Goal: Transaction & Acquisition: Purchase product/service

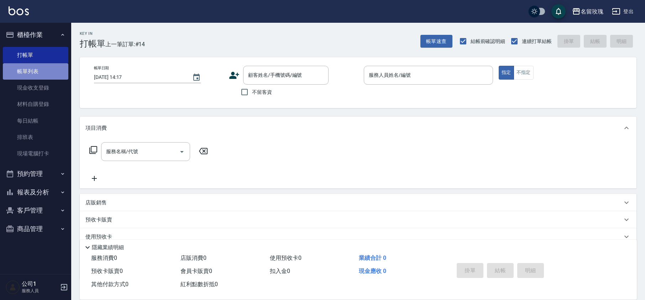
click at [26, 63] on link "帳單列表" at bounding box center [35, 71] width 65 height 16
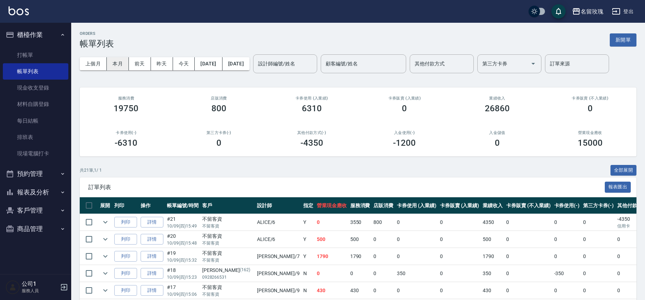
click at [117, 66] on button "本月" at bounding box center [118, 63] width 22 height 13
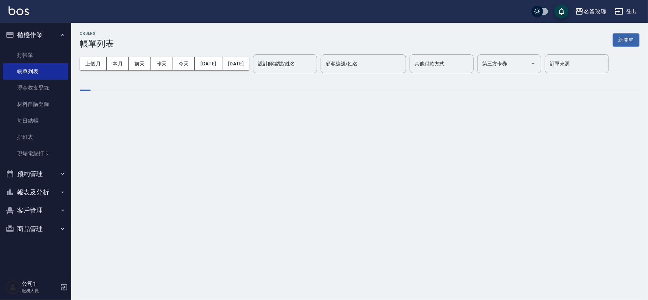
click at [184, 63] on button "今天" at bounding box center [184, 63] width 22 height 13
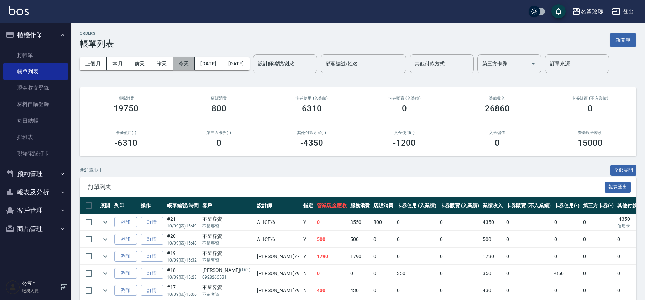
click at [183, 67] on button "今天" at bounding box center [184, 63] width 22 height 13
click at [294, 70] on div "設計師編號/姓名" at bounding box center [285, 63] width 64 height 19
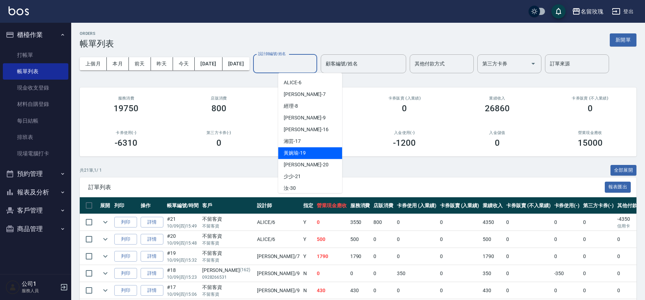
scroll to position [95, 0]
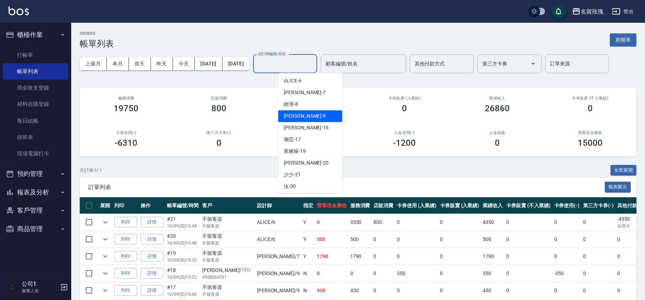
click at [320, 120] on div "[PERSON_NAME]老師 -9" at bounding box center [310, 116] width 64 height 12
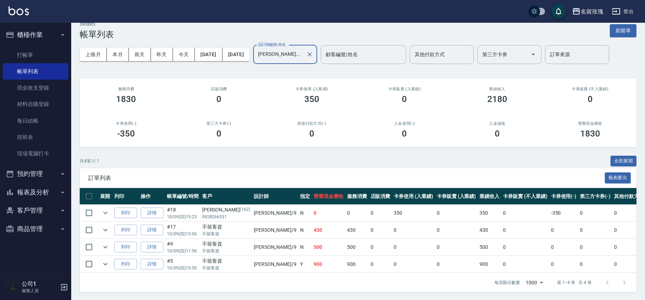
scroll to position [19, 0]
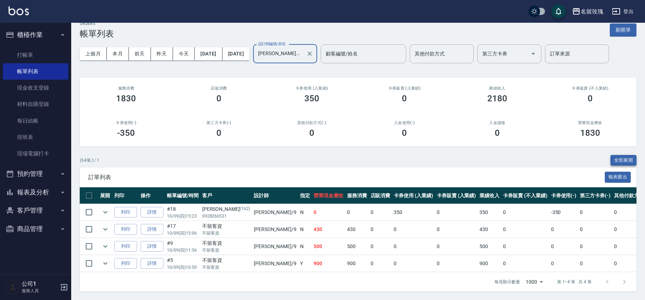
click at [625, 155] on button "全部展開" at bounding box center [623, 160] width 26 height 11
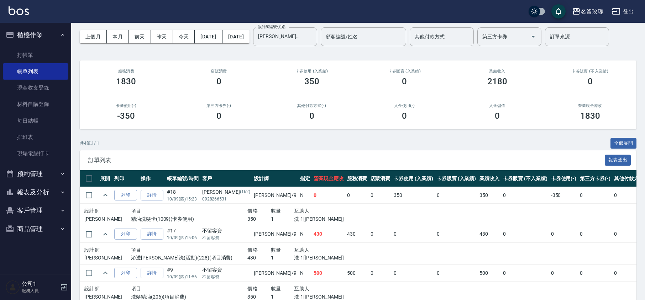
scroll to position [0, 0]
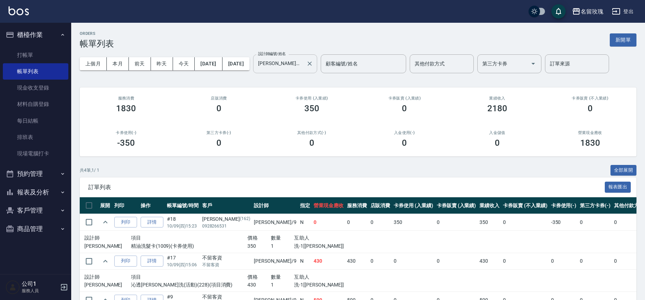
click at [309, 70] on div "[PERSON_NAME]-9 設計師編號/姓名" at bounding box center [285, 63] width 64 height 19
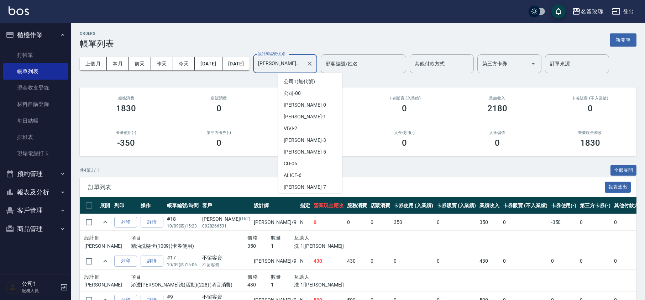
scroll to position [23, 0]
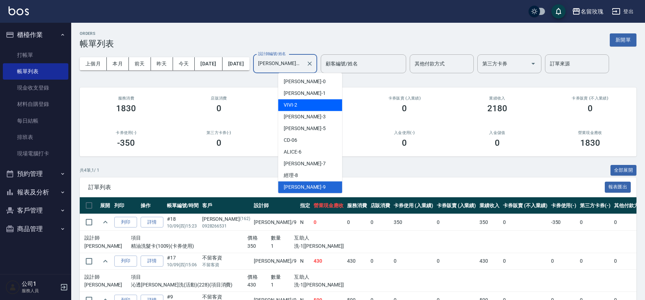
click at [314, 106] on div "VIVI -2" at bounding box center [310, 105] width 64 height 12
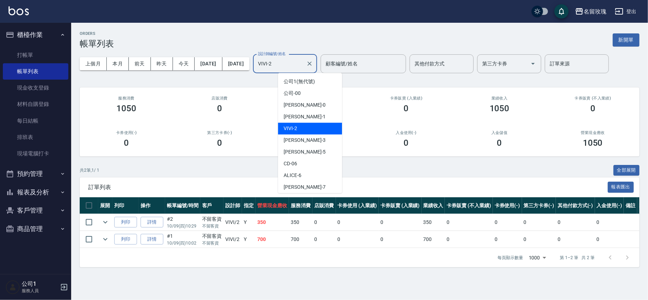
click at [303, 60] on input "VIVI-2" at bounding box center [279, 64] width 47 height 12
click at [303, 144] on div "[PERSON_NAME] -3" at bounding box center [310, 141] width 64 height 12
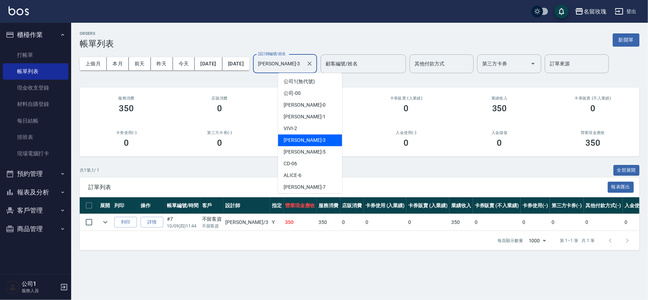
click at [303, 68] on input "[PERSON_NAME]-3" at bounding box center [279, 64] width 47 height 12
click at [311, 175] on div "ALICE -6" at bounding box center [310, 176] width 64 height 12
type input "ALICE-6"
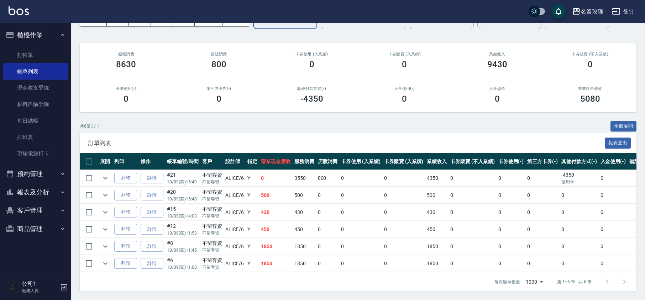
scroll to position [53, 0]
click at [626, 121] on button "全部展開" at bounding box center [623, 126] width 26 height 11
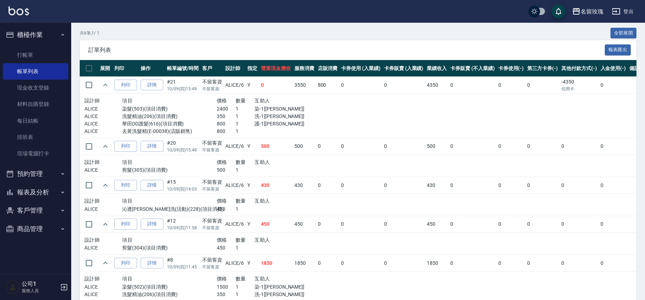
scroll to position [221, 0]
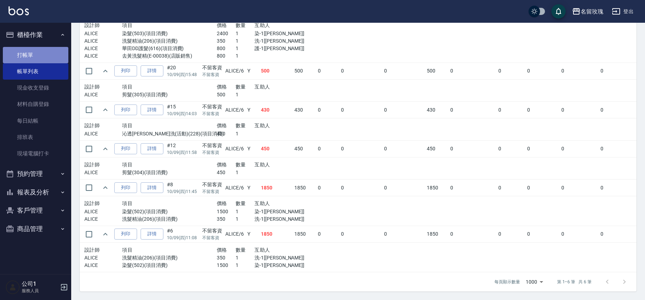
click at [27, 56] on link "打帳單" at bounding box center [35, 55] width 65 height 16
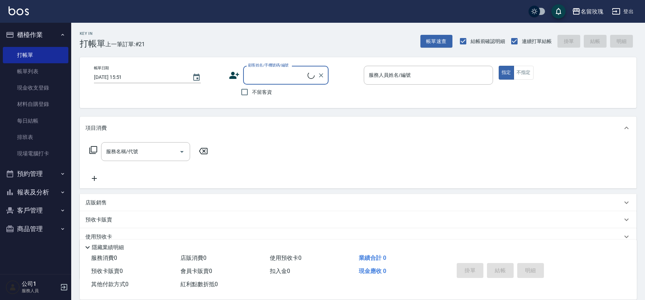
click at [231, 28] on div "Key In 打帳單 上一筆訂單:#21 帳單速查 結帳前確認明細 連續打單結帳 掛單 結帳 明細" at bounding box center [353, 36] width 565 height 26
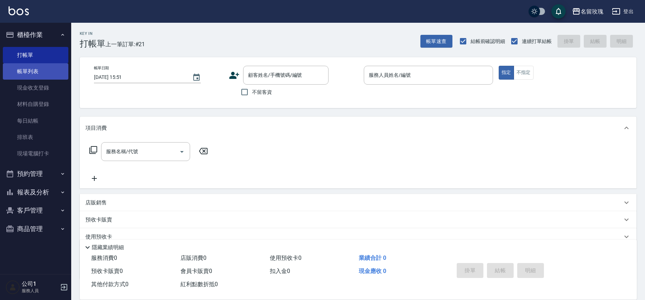
drag, startPoint x: 11, startPoint y: 69, endPoint x: 6, endPoint y: 71, distance: 4.8
click at [11, 69] on link "帳單列表" at bounding box center [35, 71] width 65 height 16
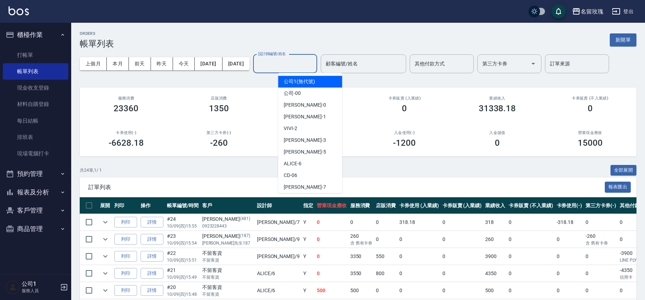
click at [289, 60] on div "設計師編號/姓名 設計師編號/姓名" at bounding box center [285, 63] width 64 height 19
click at [292, 124] on div "VIVI -2" at bounding box center [310, 129] width 64 height 12
type input "VIVI-2"
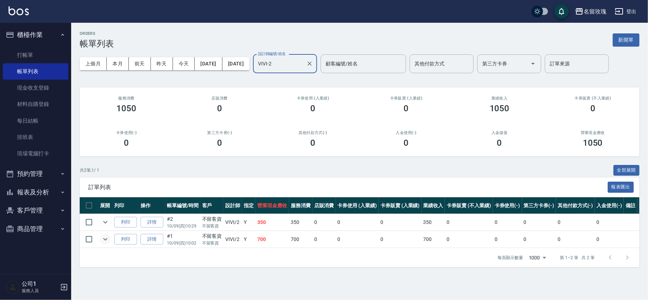
click at [104, 242] on icon "expand row" at bounding box center [105, 239] width 9 height 9
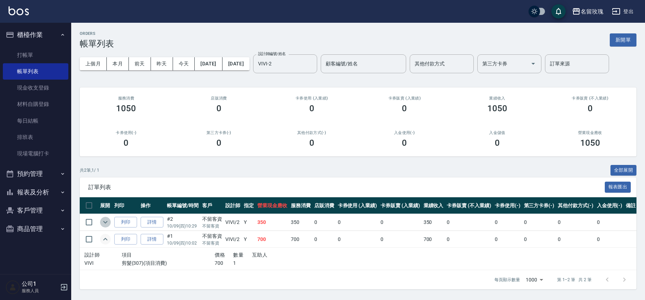
click at [104, 224] on icon "expand row" at bounding box center [105, 222] width 9 height 9
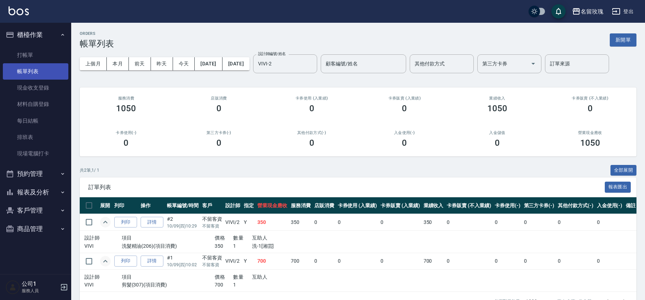
drag, startPoint x: 21, startPoint y: 59, endPoint x: 21, endPoint y: 67, distance: 8.2
click at [21, 59] on link "打帳單" at bounding box center [35, 55] width 65 height 16
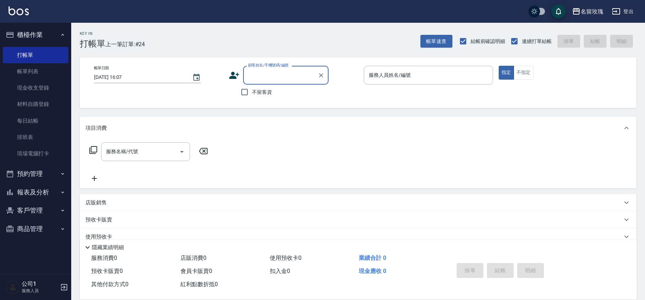
click at [283, 74] on input "顧客姓名/手機號碼/編號" at bounding box center [280, 75] width 68 height 12
click at [306, 93] on li "[PERSON_NAME]/0939954807/443" at bounding box center [285, 94] width 85 height 12
type input "[PERSON_NAME]/0939954807/443"
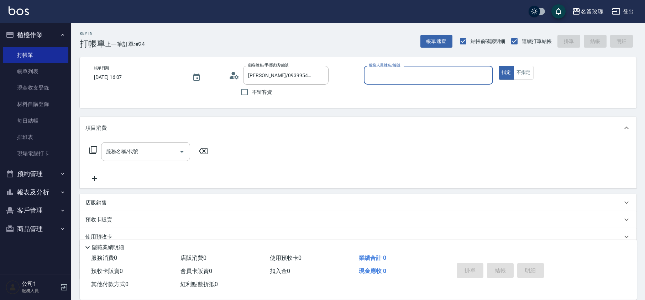
type input "VIVI-2"
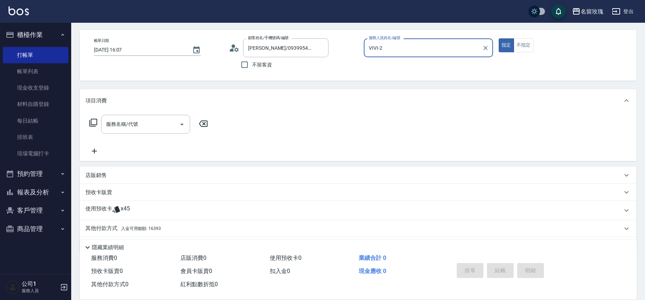
scroll to position [48, 0]
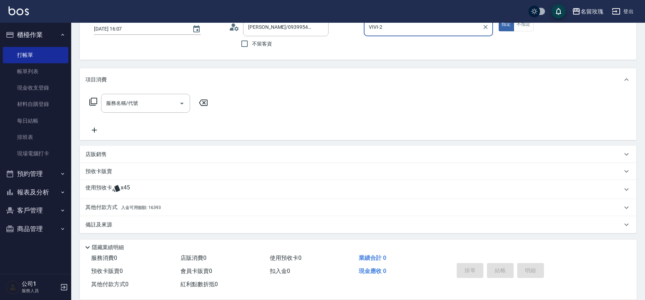
click at [150, 190] on div "使用預收卡 x45" at bounding box center [353, 189] width 537 height 11
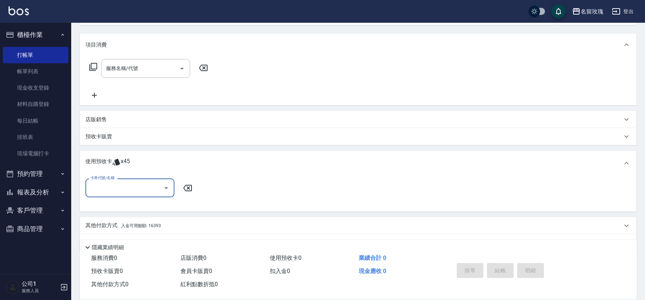
scroll to position [101, 0]
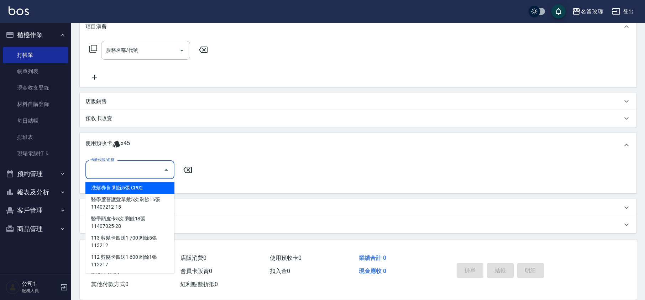
click at [137, 167] on input "卡券代號/名稱" at bounding box center [125, 170] width 72 height 12
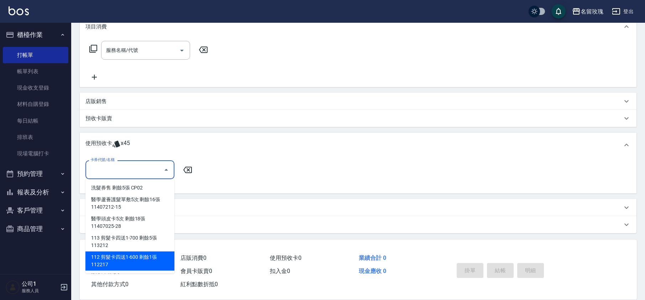
click at [146, 264] on div "112 剪髮卡四送1-600 剩餘1張 112217" at bounding box center [129, 261] width 89 height 19
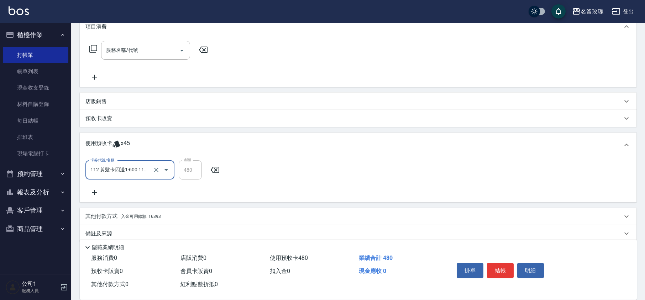
click at [104, 171] on input "112 剪髮卡四送1-600 112217" at bounding box center [120, 170] width 63 height 12
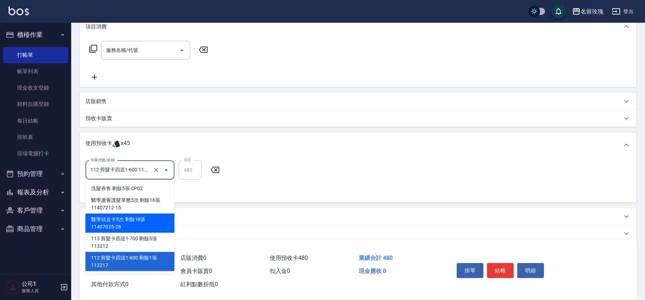
click at [135, 232] on div "醫學頭皮卡5次 剩餘18張 11407025-28" at bounding box center [129, 223] width 89 height 19
type input "醫學頭皮卡5次 11407025-28"
type input "1600"
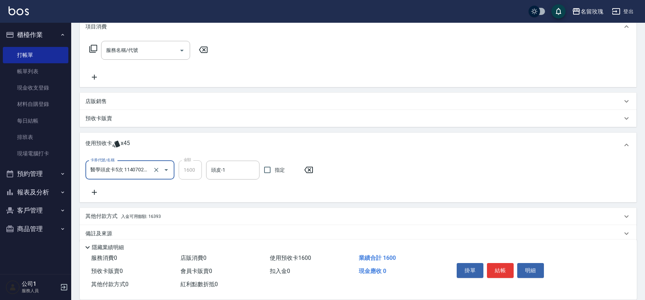
click at [123, 170] on input "醫學頭皮卡5次 11407025-28" at bounding box center [120, 170] width 63 height 12
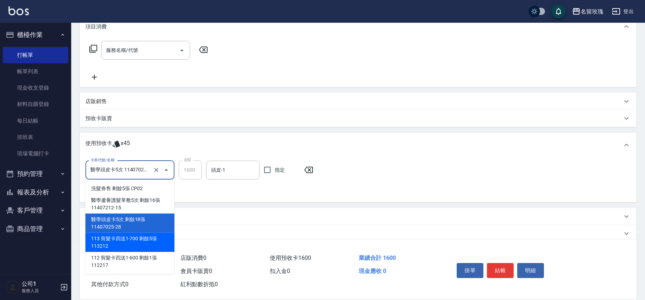
click at [113, 260] on div "112 剪髮卡四送1-600 剩餘1張 112217" at bounding box center [129, 261] width 89 height 19
type input "112 剪髮卡四送1-600 112217"
type input "480"
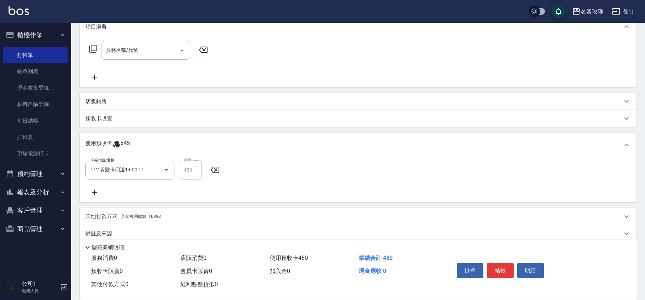
click at [95, 189] on icon at bounding box center [94, 192] width 18 height 9
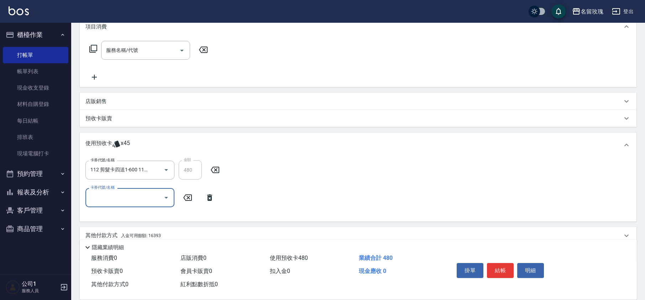
click at [113, 199] on input "卡券代號/名稱" at bounding box center [125, 197] width 72 height 12
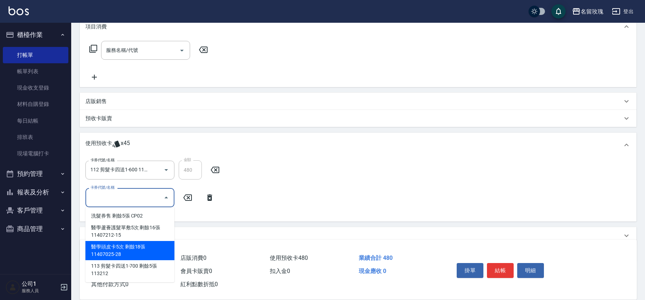
click at [120, 247] on div "醫學頭皮卡5次 剩餘18張 11407025-28" at bounding box center [129, 250] width 89 height 19
type input "醫學頭皮卡5次 11407025-28"
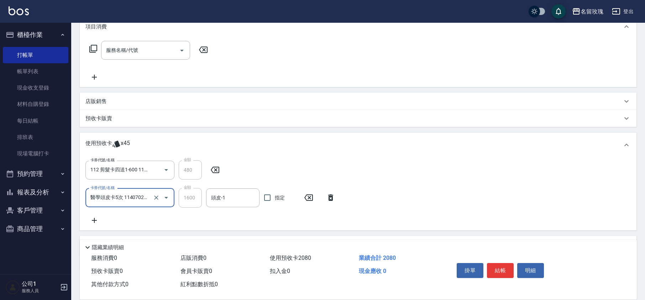
click at [97, 219] on icon at bounding box center [94, 220] width 18 height 9
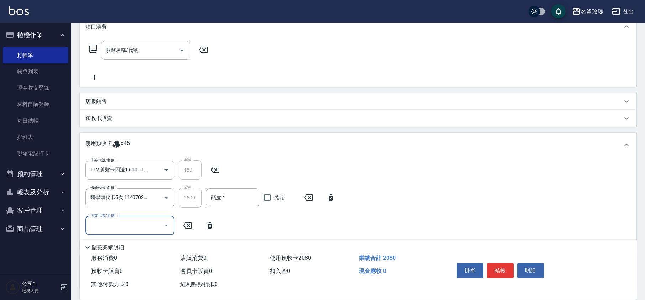
click at [117, 233] on div "卡券代號/名稱" at bounding box center [129, 225] width 89 height 19
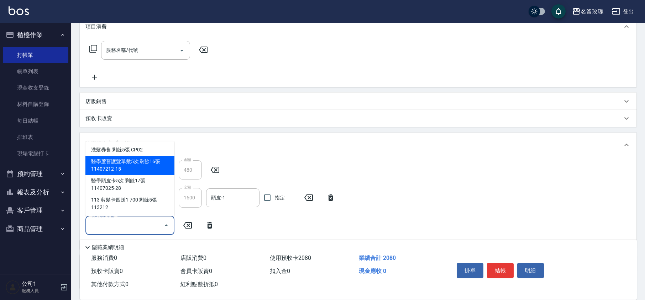
click at [122, 165] on div "醫學蘆薈護髮單敷5次 剩餘16張 11407212-15" at bounding box center [129, 165] width 89 height 19
type input "醫學蘆薈護髮單敷5次 11407212-15"
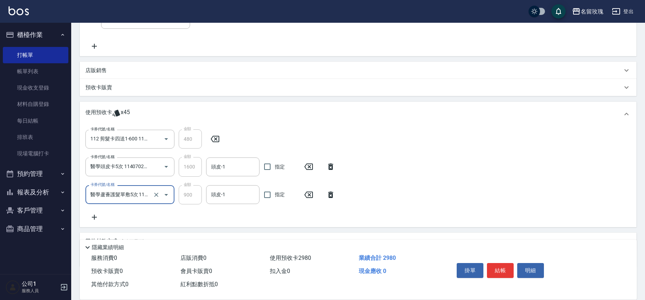
scroll to position [149, 0]
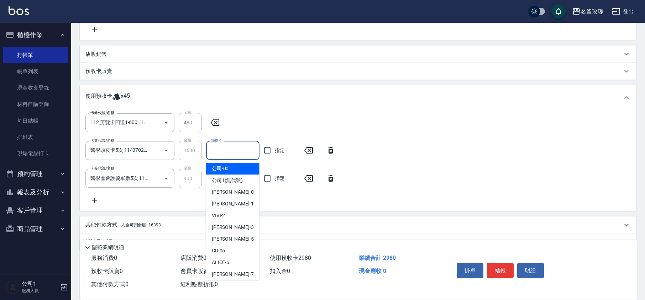
click at [231, 149] on input "頭皮-1" at bounding box center [232, 150] width 47 height 12
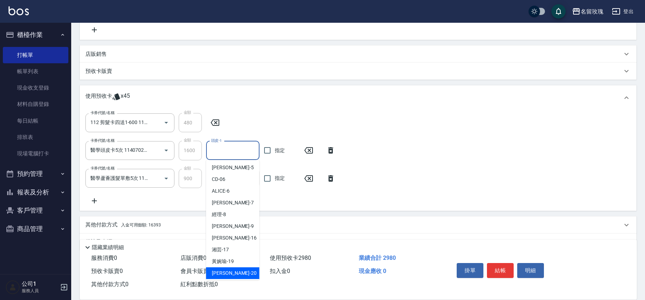
scroll to position [0, 0]
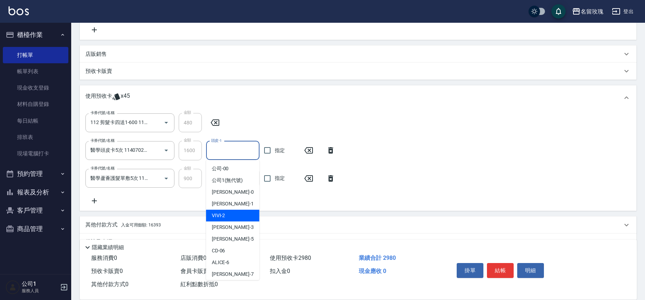
click at [221, 217] on span "VIVI -2" at bounding box center [219, 215] width 14 height 7
type input "VIVI-2"
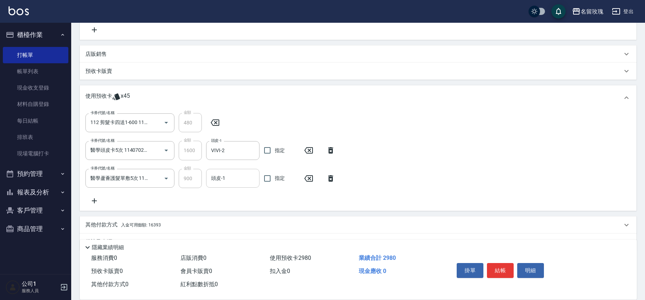
click at [227, 178] on input "頭皮-1" at bounding box center [232, 178] width 47 height 12
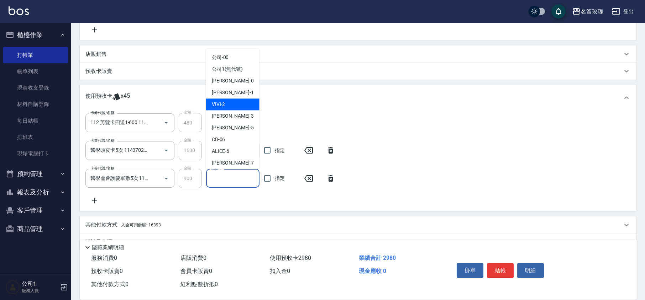
click at [217, 104] on span "VIVI -2" at bounding box center [219, 104] width 14 height 7
type input "VIVI-2"
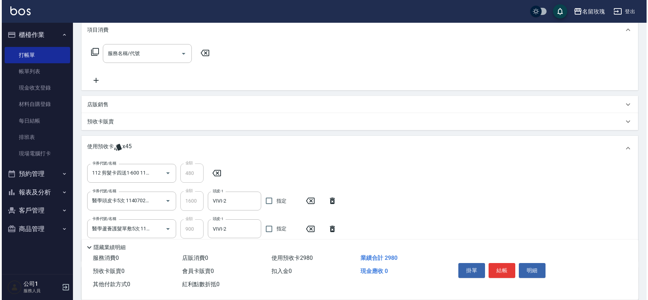
scroll to position [166, 0]
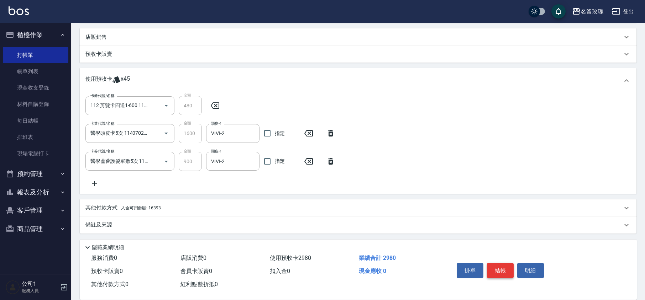
click at [499, 271] on button "結帳" at bounding box center [500, 270] width 27 height 15
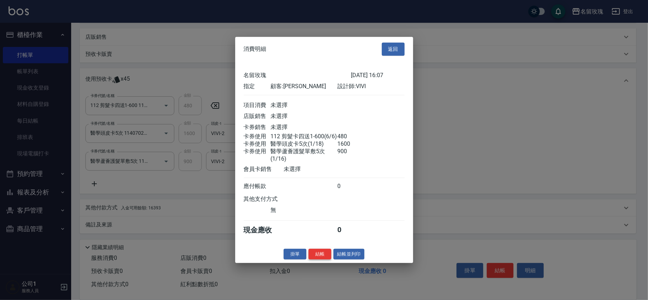
click at [319, 260] on button "結帳" at bounding box center [320, 254] width 23 height 11
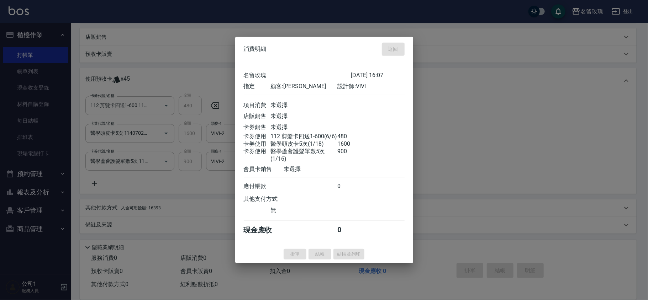
type input "[DATE] 16:08"
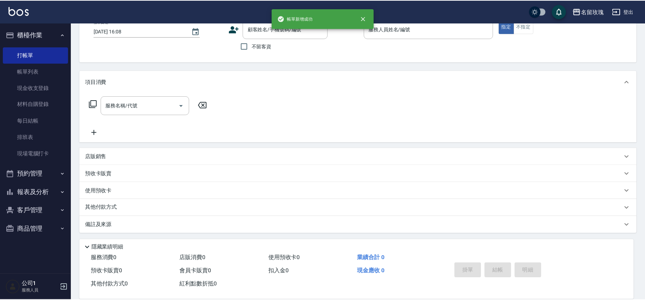
scroll to position [0, 0]
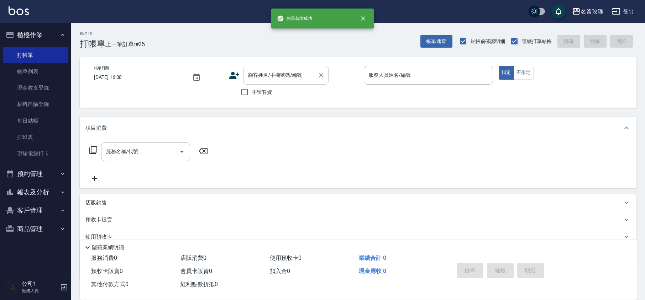
click at [275, 76] on input "顧客姓名/手機號碼/編號" at bounding box center [280, 75] width 68 height 12
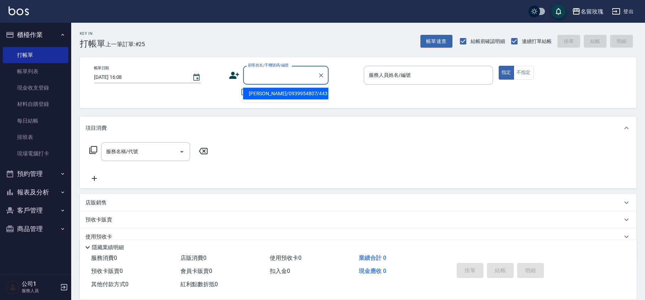
click at [269, 92] on li "[PERSON_NAME]/0939954807/443" at bounding box center [285, 94] width 85 height 12
type input "[PERSON_NAME]/0939954807/443"
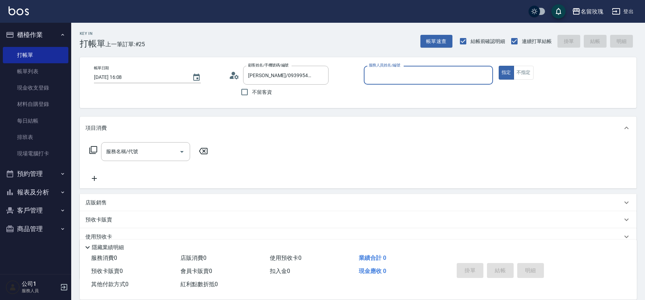
type input "VIVI-2"
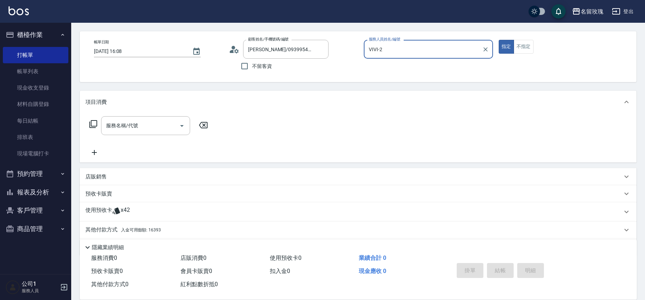
scroll to position [48, 0]
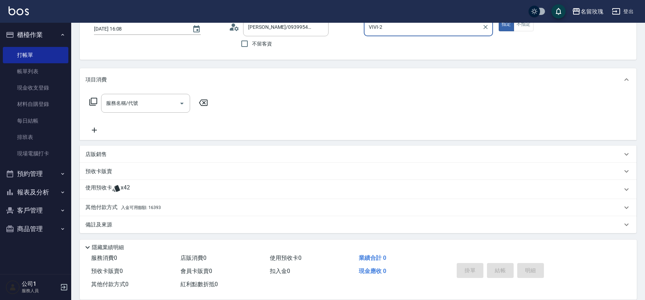
click at [111, 187] on p "使用預收卡" at bounding box center [98, 189] width 27 height 11
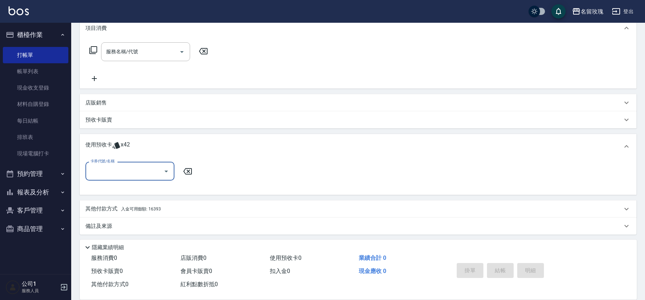
scroll to position [101, 0]
click at [110, 164] on input "卡券代號/名稱" at bounding box center [125, 170] width 72 height 12
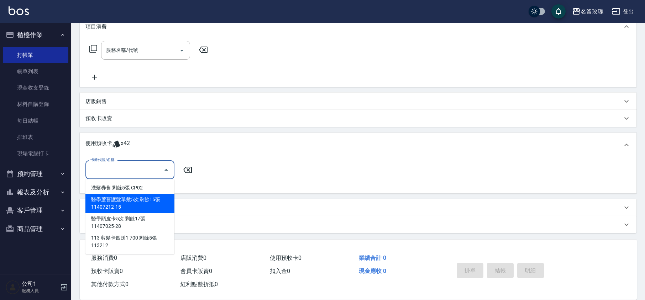
click at [107, 201] on div "醫學蘆薈護髮單敷5次 剩餘15張 11407212-15" at bounding box center [129, 203] width 89 height 19
type input "醫學蘆薈護髮單敷5次 11407212-15"
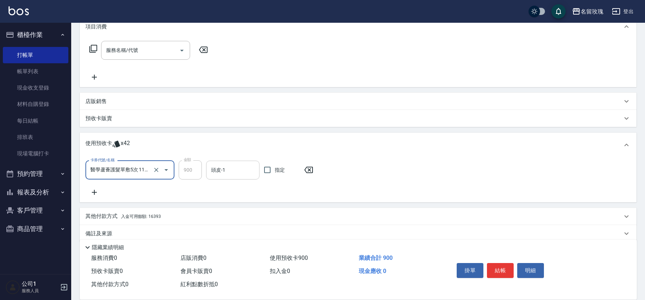
click at [226, 173] on input "頭皮-1" at bounding box center [232, 170] width 47 height 12
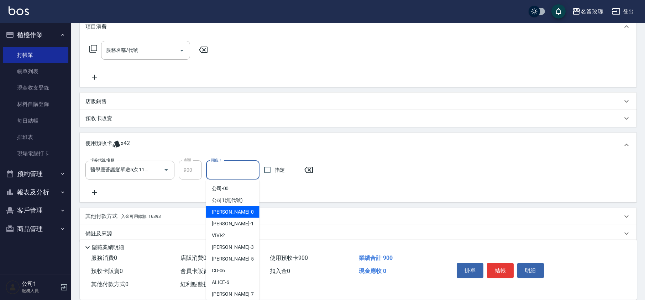
scroll to position [132, 0]
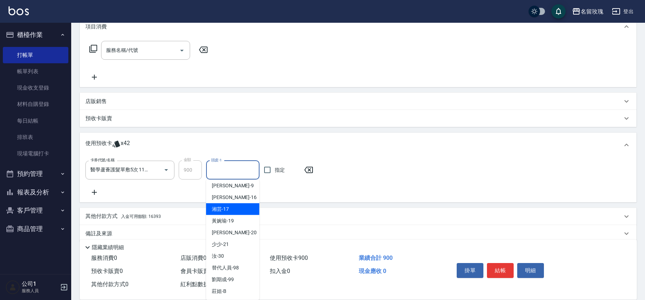
click at [224, 210] on span "湘芸 -17" at bounding box center [220, 209] width 17 height 7
type input "湘芸-17"
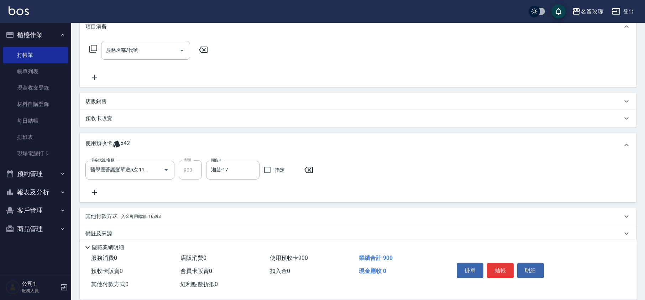
click at [96, 190] on icon at bounding box center [94, 192] width 18 height 9
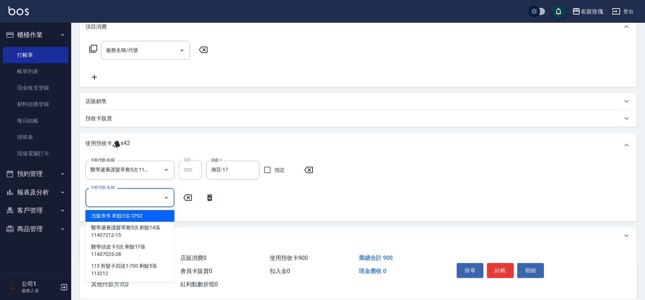
click at [111, 191] on div "卡券代號/名稱 卡券代號/名稱" at bounding box center [129, 197] width 89 height 19
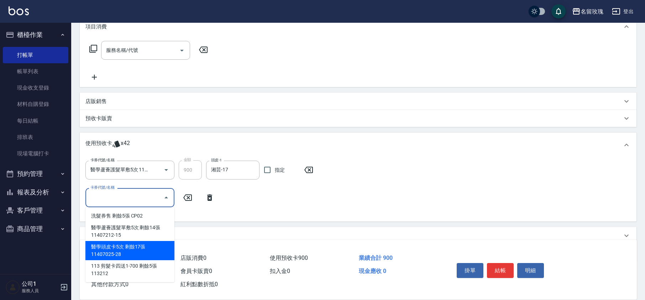
click at [115, 245] on div "醫學頭皮卡5次 剩餘17張 11407025-28" at bounding box center [129, 250] width 89 height 19
type input "醫學頭皮卡5次 11407025-28"
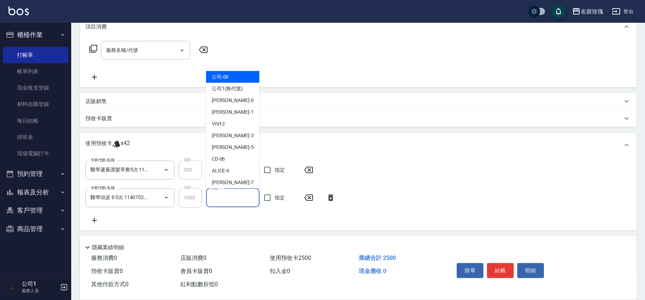
click at [223, 198] on input "頭皮-1" at bounding box center [232, 198] width 47 height 12
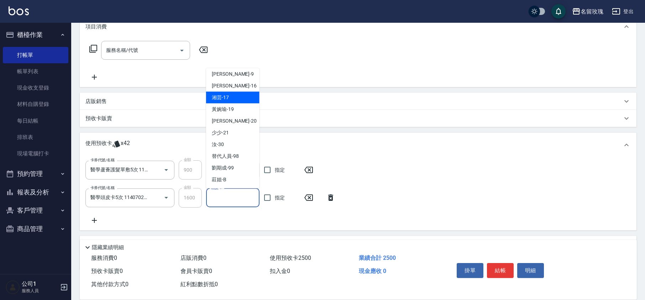
click at [222, 97] on span "湘芸 -17" at bounding box center [220, 97] width 17 height 7
type input "湘芸-17"
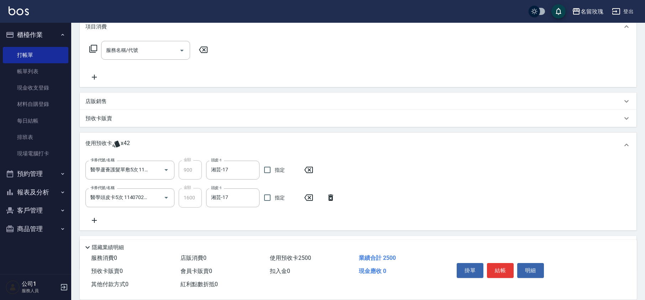
click at [98, 217] on icon at bounding box center [94, 220] width 18 height 9
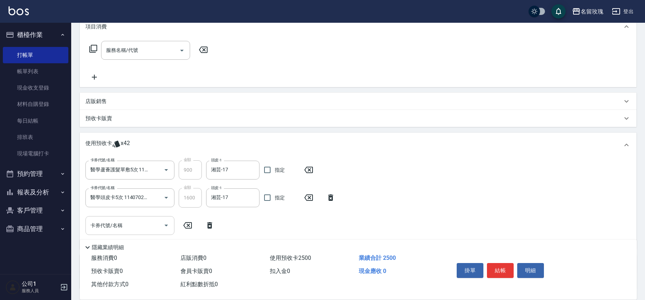
click at [119, 221] on input "卡券代號/名稱" at bounding box center [125, 226] width 72 height 12
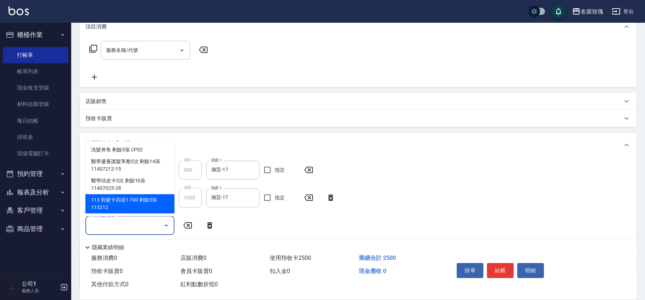
click at [119, 202] on div "113 剪髮卡四送1-700 剩餘5張 113212" at bounding box center [129, 203] width 89 height 19
type input "113 剪髮卡四送1-700 113212"
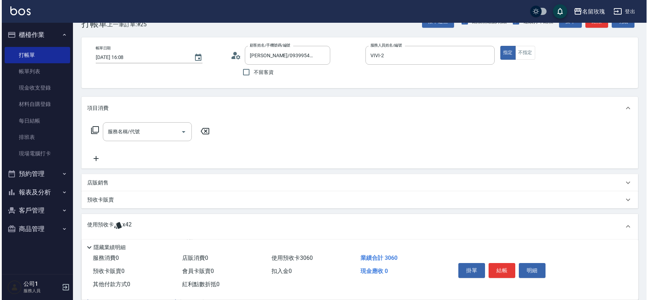
scroll to position [166, 0]
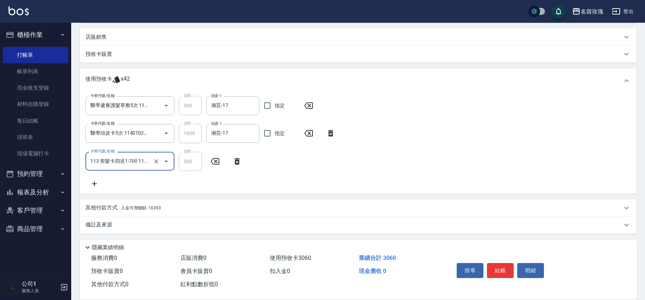
click at [126, 161] on input "113 剪髮卡四送1-700 113212" at bounding box center [120, 161] width 63 height 12
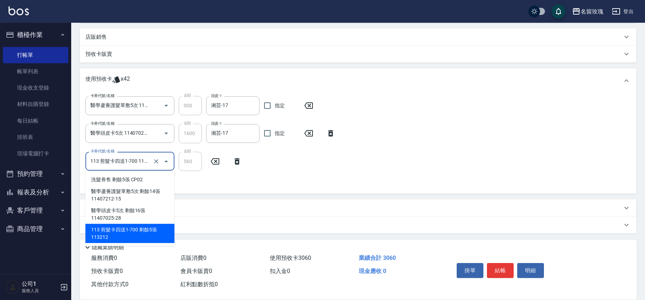
click at [126, 161] on input "113 剪髮卡四送1-700 113212" at bounding box center [120, 161] width 63 height 12
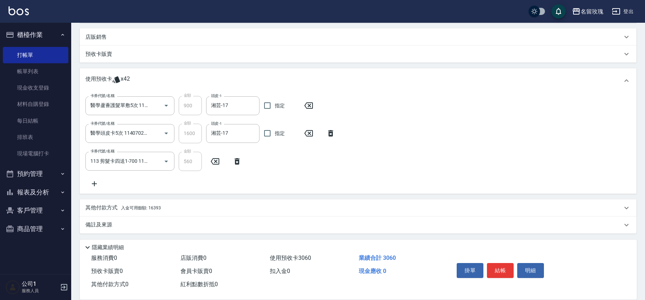
click at [321, 184] on div "卡券代號/名稱 醫學蘆薈護髮單敷5次 11407212-15 卡券代號/名稱 金額 900 金額 頭皮-1 湘芸-17 頭皮-1 指定 卡券代號/名稱 醫學頭…" at bounding box center [357, 142] width 545 height 92
click at [500, 271] on button "結帳" at bounding box center [500, 270] width 27 height 15
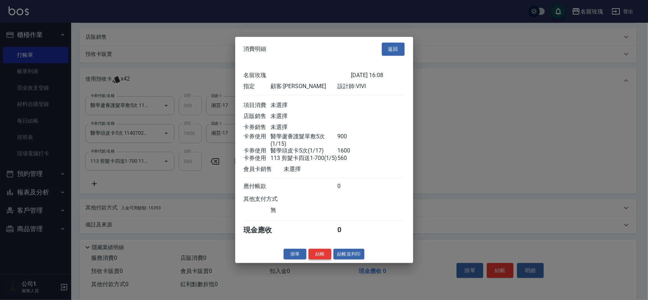
click at [317, 257] on button "結帳" at bounding box center [320, 254] width 23 height 11
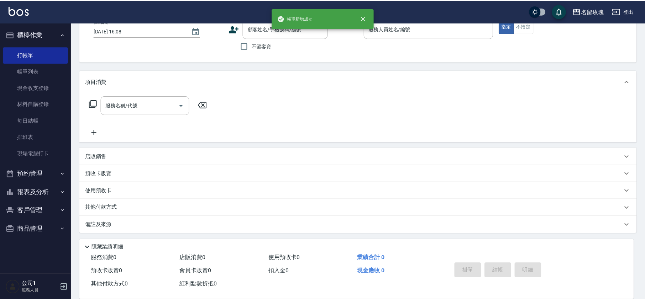
scroll to position [0, 0]
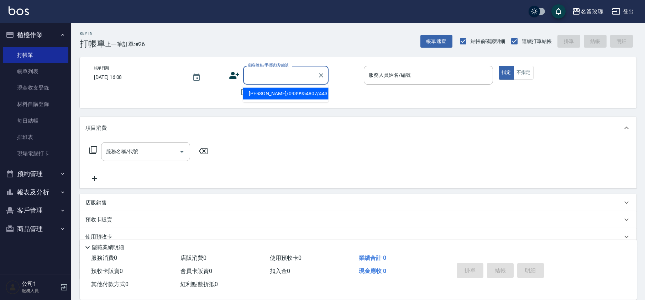
click at [269, 78] on input "顧客姓名/手機號碼/編號" at bounding box center [280, 75] width 68 height 12
click at [271, 98] on li "[PERSON_NAME]/0970504025/ZWvi-06121" at bounding box center [285, 97] width 85 height 19
type input "[PERSON_NAME]/0970504025/ZWvi-06121"
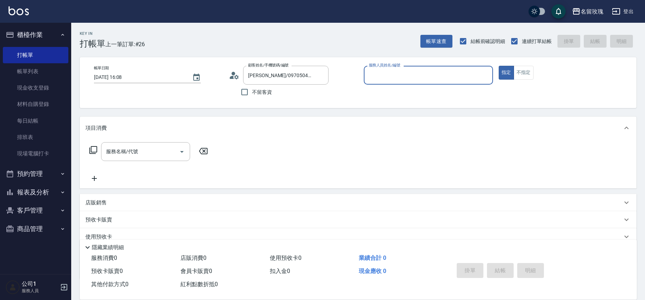
type input "VIVI-2"
click at [123, 147] on div "服務名稱/代號 服務名稱/代號" at bounding box center [145, 151] width 89 height 19
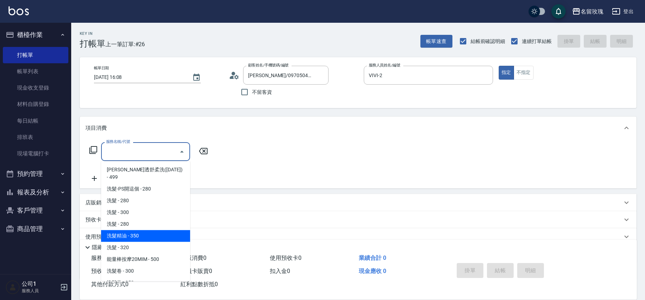
click at [135, 230] on span "洗髮精油 - 350" at bounding box center [145, 236] width 89 height 12
type input "洗髮精油(206)"
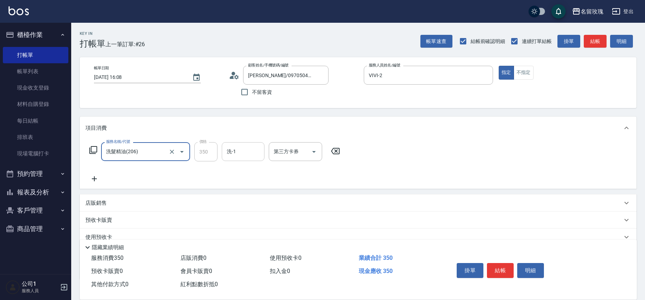
click at [250, 157] on input "洗-1" at bounding box center [243, 152] width 36 height 12
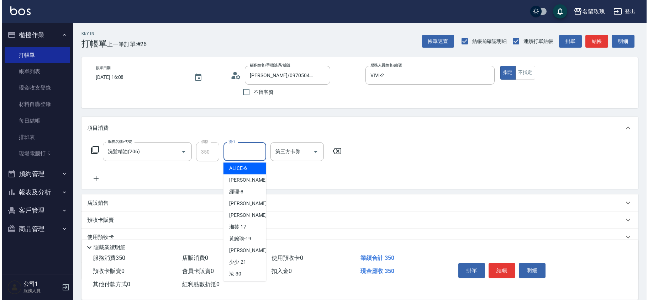
scroll to position [140, 0]
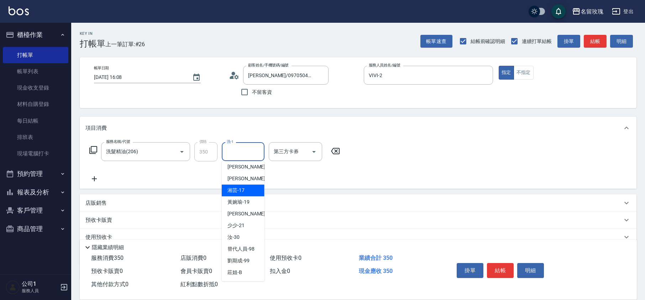
click at [238, 191] on span "湘芸 -17" at bounding box center [235, 190] width 17 height 7
type input "湘芸-17"
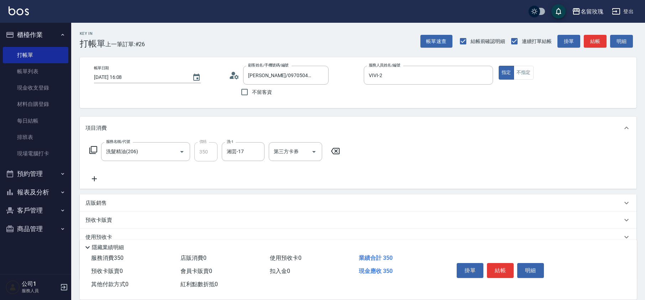
click at [90, 150] on icon at bounding box center [93, 150] width 9 height 9
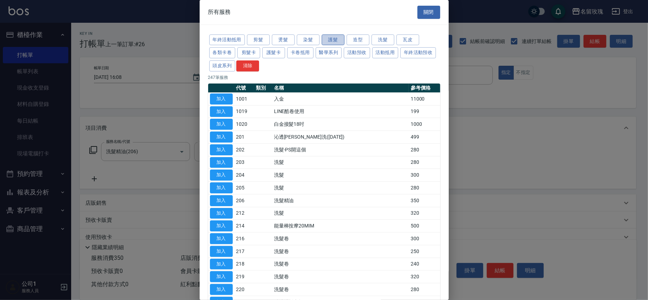
click at [322, 40] on button "護髮" at bounding box center [333, 40] width 23 height 11
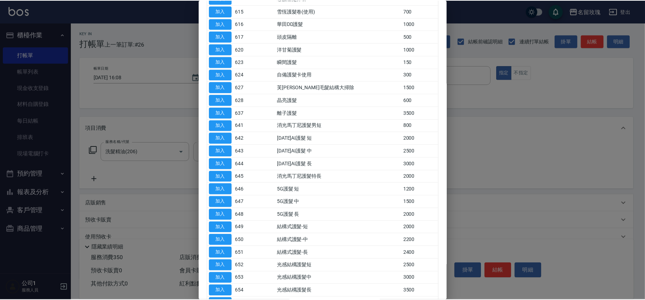
scroll to position [237, 0]
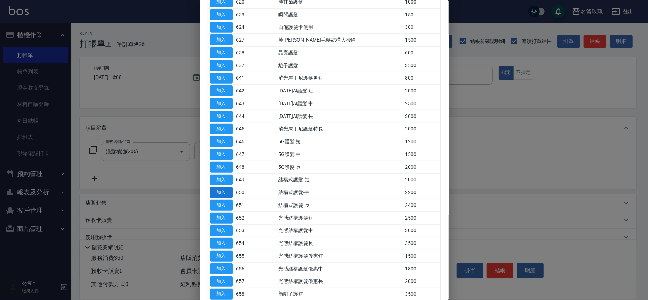
click at [224, 194] on button "加入" at bounding box center [221, 192] width 23 height 11
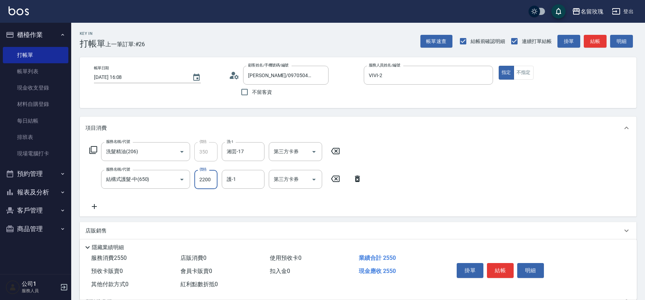
click at [207, 181] on input "2200" at bounding box center [205, 179] width 23 height 19
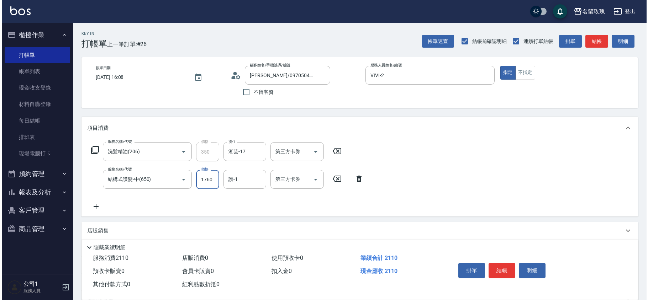
scroll to position [74, 0]
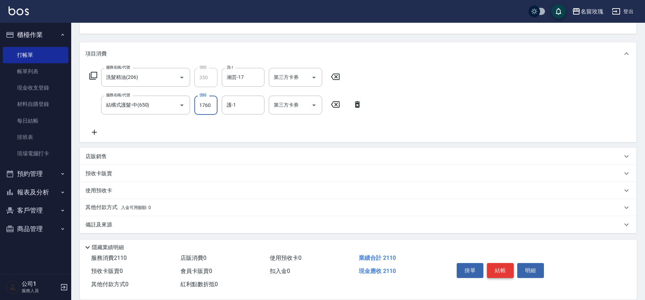
type input "1760"
click at [500, 267] on button "結帳" at bounding box center [500, 270] width 27 height 15
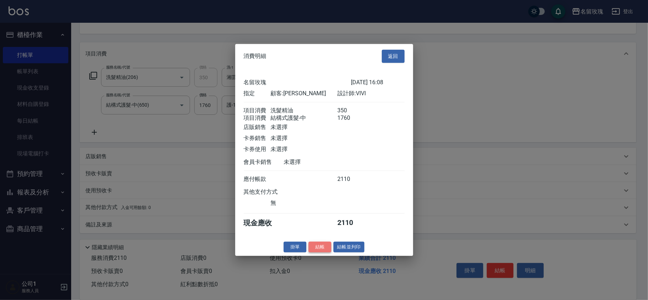
click at [320, 248] on button "結帳" at bounding box center [320, 247] width 23 height 11
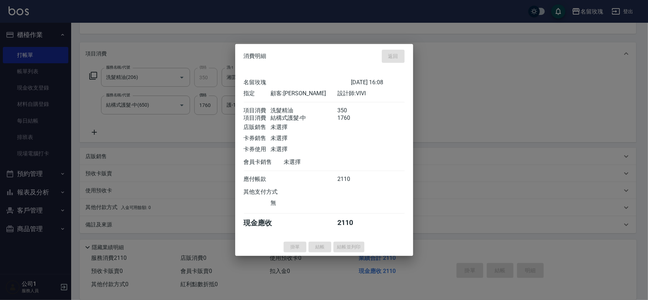
type input "[DATE] 16:10"
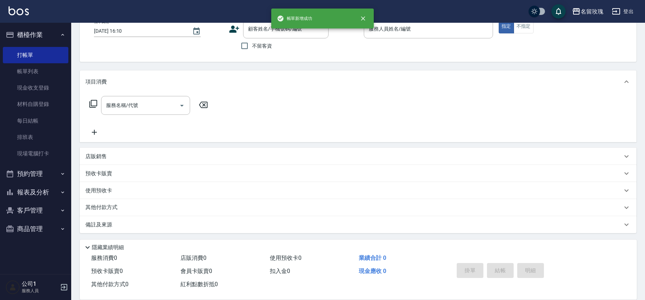
scroll to position [0, 0]
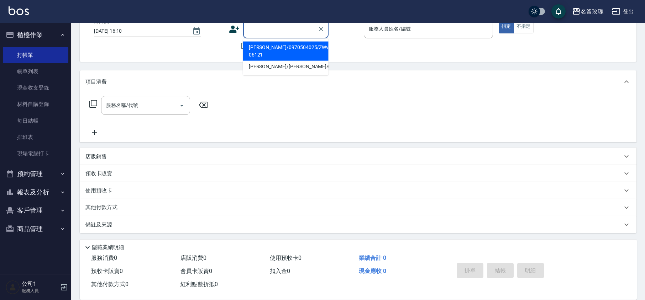
click at [300, 30] on input "顧客姓名/手機號碼/編號" at bounding box center [280, 29] width 68 height 12
type input "大"
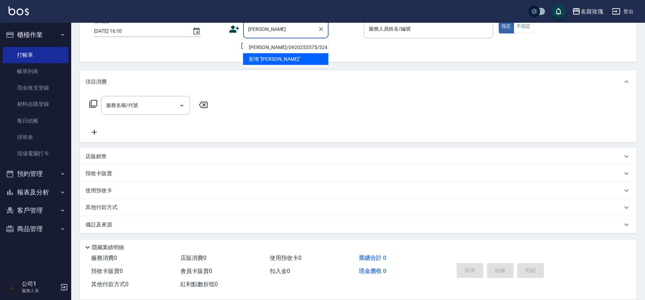
click at [291, 46] on li "[PERSON_NAME]/0920253575/524" at bounding box center [285, 48] width 85 height 12
type input "[PERSON_NAME]/0920253575/524"
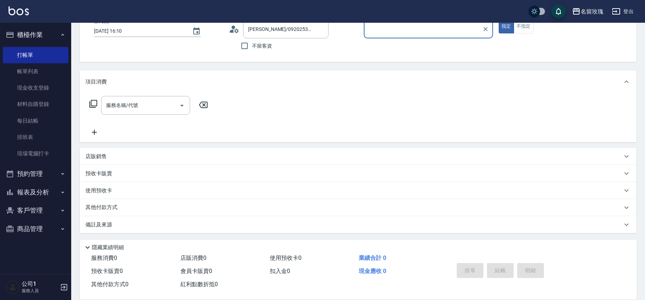
type input "VIVI-2"
click at [116, 186] on div "使用預收卡 x10" at bounding box center [358, 191] width 557 height 19
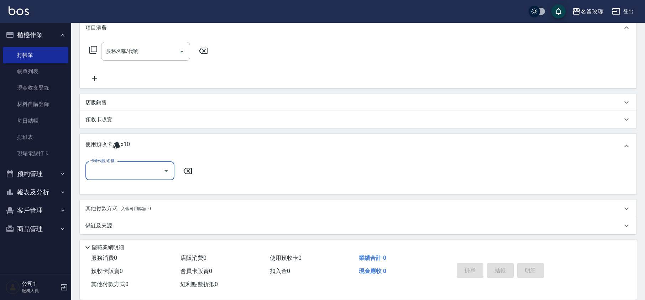
scroll to position [101, 0]
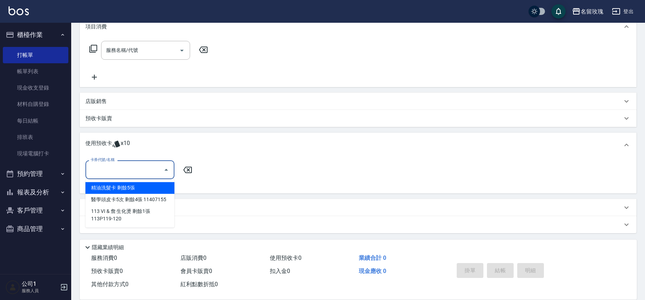
click at [120, 176] on input "卡券代號/名稱" at bounding box center [125, 170] width 72 height 12
click at [135, 190] on div "精油洗髮卡 剩餘5張" at bounding box center [129, 188] width 89 height 12
type input "精油洗髮卡"
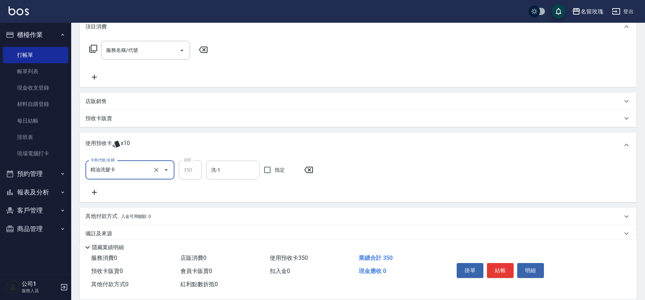
click at [232, 168] on input "洗-1" at bounding box center [232, 170] width 47 height 12
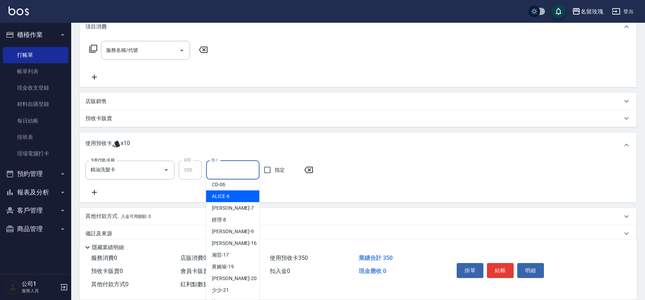
scroll to position [132, 0]
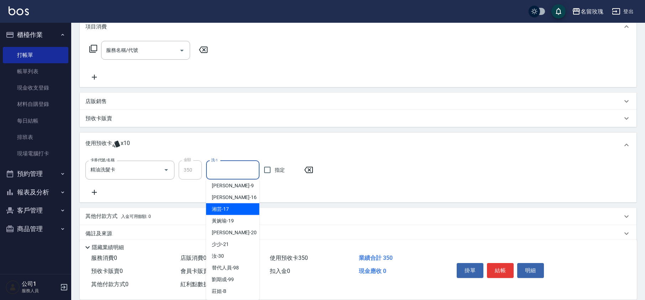
click at [228, 214] on div "湘芸 -17" at bounding box center [232, 210] width 53 height 12
type input "湘芸-17"
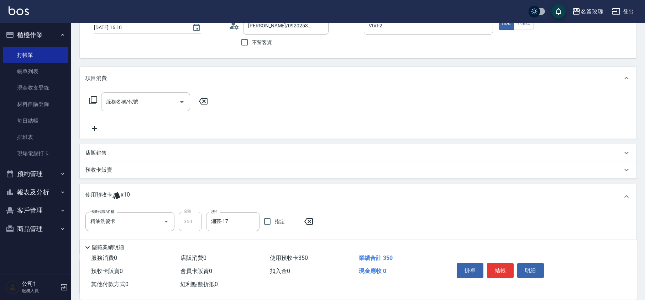
scroll to position [0, 0]
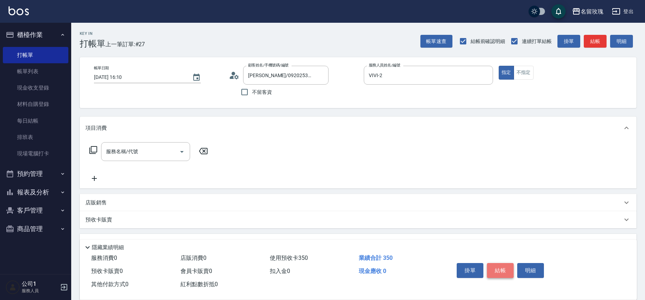
click at [502, 272] on button "結帳" at bounding box center [500, 270] width 27 height 15
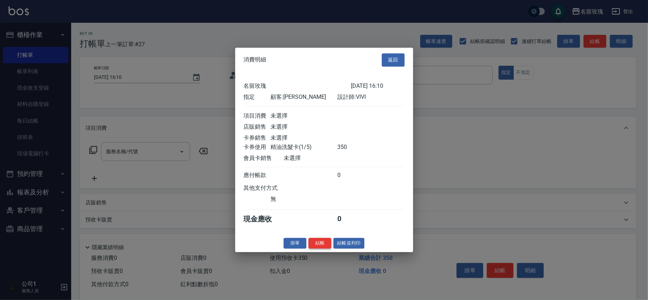
click at [322, 249] on button "結帳" at bounding box center [320, 243] width 23 height 11
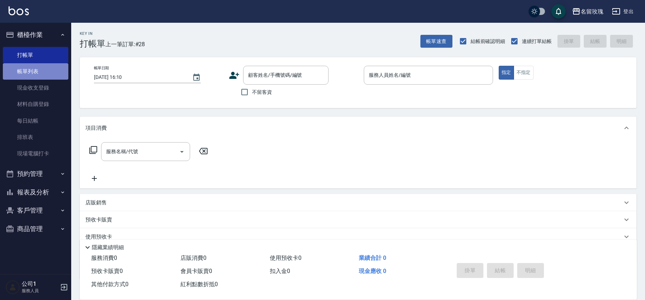
click at [31, 68] on link "帳單列表" at bounding box center [35, 71] width 65 height 16
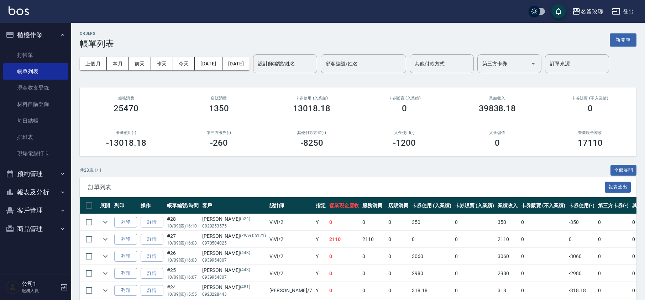
click at [249, 62] on button "[DATE]" at bounding box center [235, 63] width 27 height 13
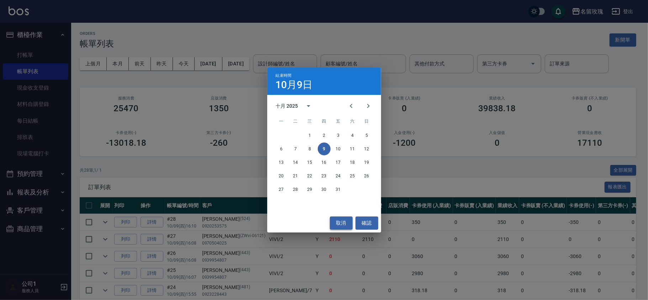
click at [346, 222] on button "取消" at bounding box center [341, 223] width 23 height 13
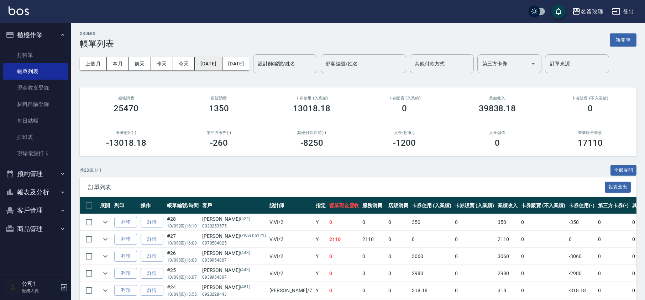
click at [208, 63] on button "[DATE]" at bounding box center [208, 63] width 27 height 13
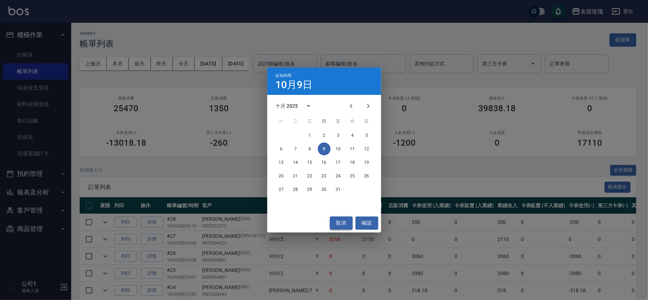
click at [347, 220] on button "取消" at bounding box center [341, 223] width 23 height 13
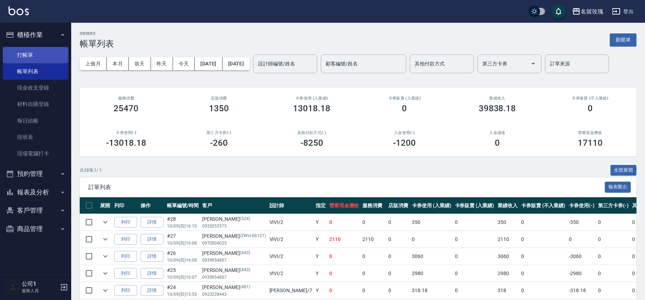
click at [32, 56] on link "打帳單" at bounding box center [35, 55] width 65 height 16
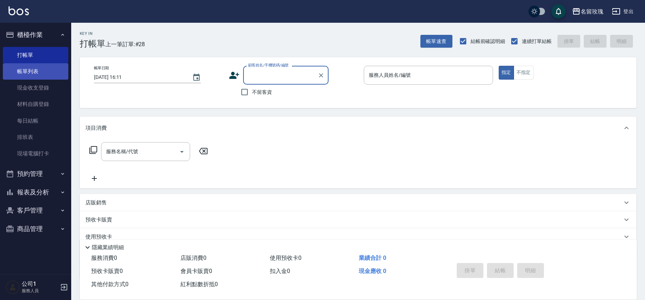
click at [30, 70] on link "帳單列表" at bounding box center [35, 71] width 65 height 16
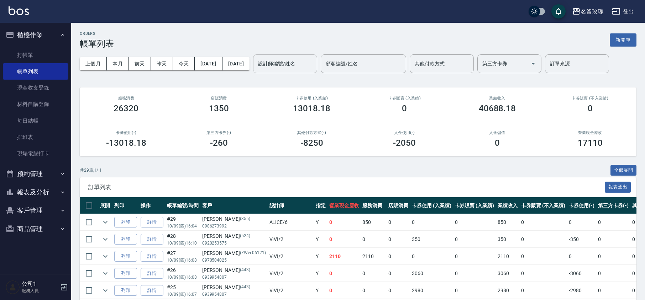
click at [300, 69] on input "設計師編號/姓名" at bounding box center [285, 64] width 58 height 12
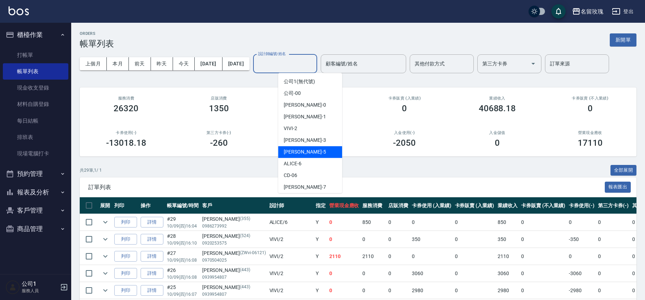
click at [315, 148] on div "KELLY -5" at bounding box center [310, 152] width 64 height 12
type input "[PERSON_NAME]-5"
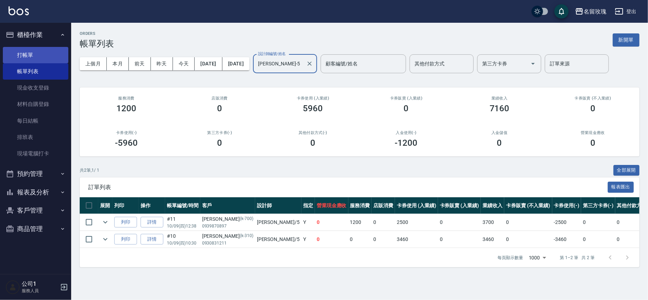
click at [26, 57] on link "打帳單" at bounding box center [35, 55] width 65 height 16
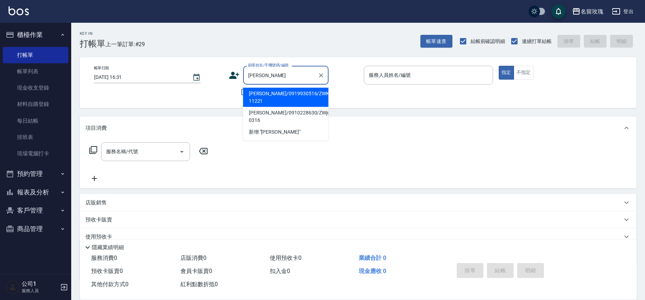
click at [258, 97] on li "[PERSON_NAME]/0919930516/ZWKE-11221" at bounding box center [285, 97] width 85 height 19
type input "[PERSON_NAME]/0919930516/ZWKE-11221"
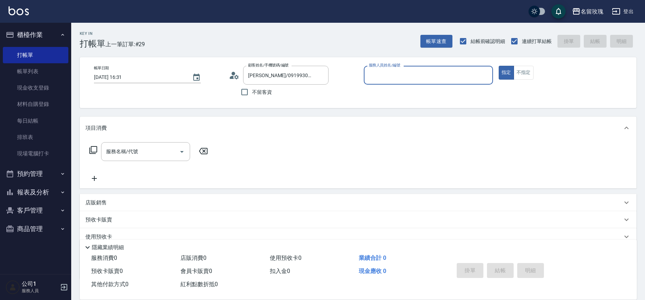
type input "VIVI-2"
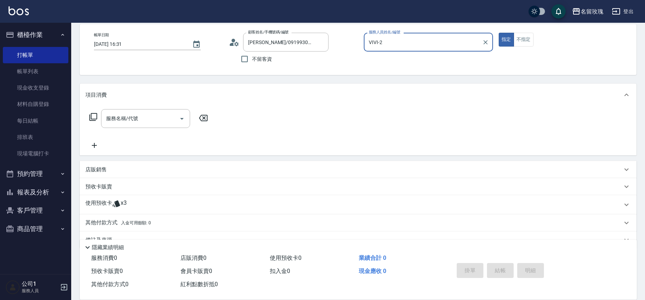
scroll to position [48, 0]
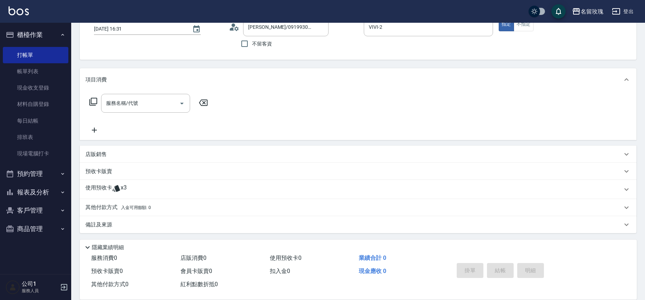
click at [126, 189] on span "x3" at bounding box center [124, 189] width 6 height 11
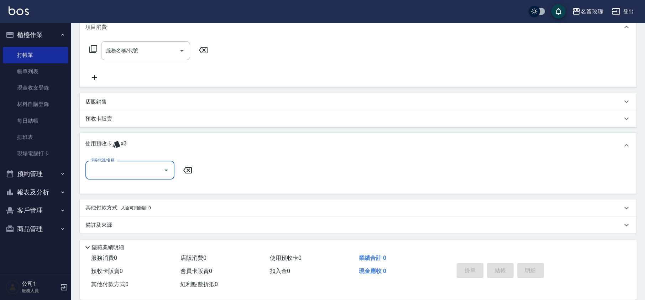
scroll to position [101, 0]
click at [130, 177] on div "卡券代號/名稱" at bounding box center [129, 170] width 89 height 19
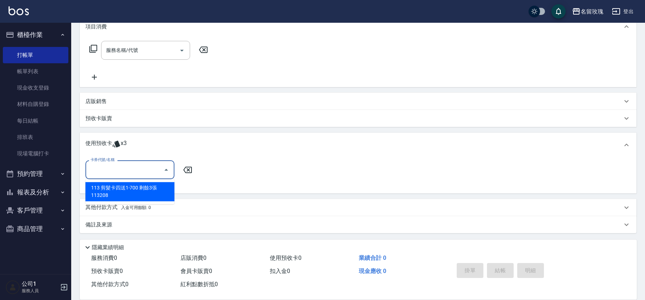
click at [120, 189] on div "113 剪髮卡四送1-700 剩餘3張 113208" at bounding box center [129, 191] width 89 height 19
type input "113 剪髮卡四送1-700 113208"
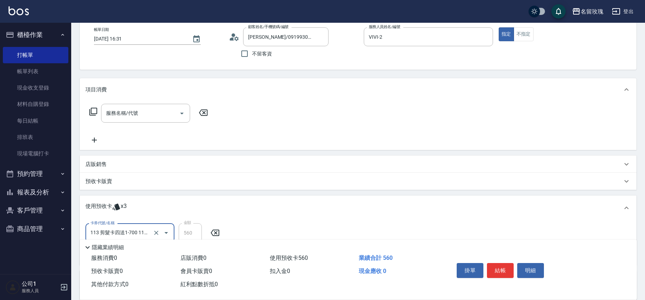
scroll to position [0, 0]
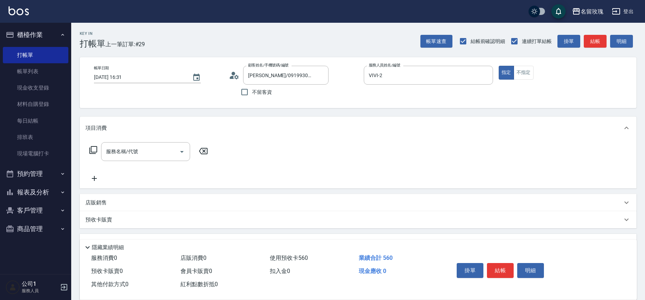
click at [237, 76] on icon at bounding box center [234, 75] width 11 height 11
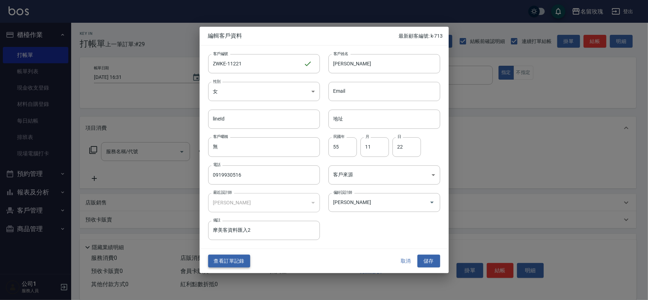
click at [222, 267] on button "查看訂單記錄" at bounding box center [229, 261] width 42 height 13
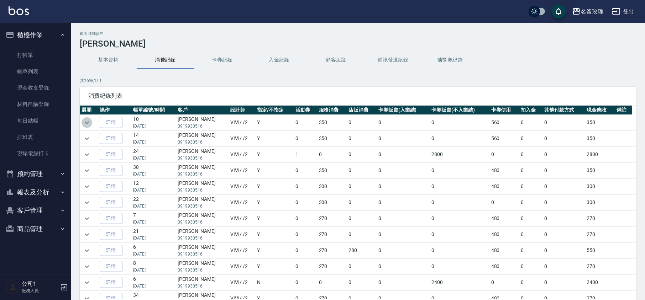
click at [87, 124] on icon "expand row" at bounding box center [87, 122] width 4 height 2
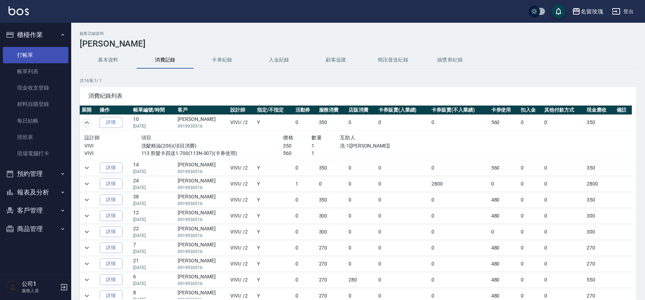
click at [50, 56] on link "打帳單" at bounding box center [35, 55] width 65 height 16
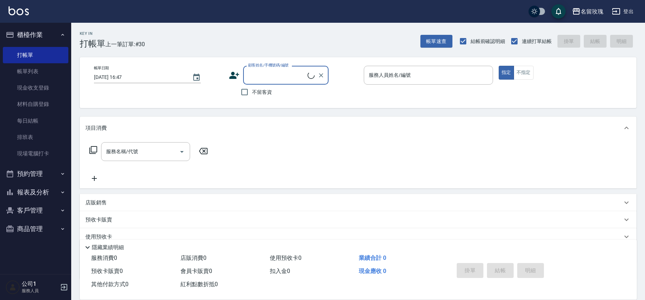
click at [268, 73] on input "顧客姓名/手機號碼/編號" at bounding box center [276, 75] width 61 height 12
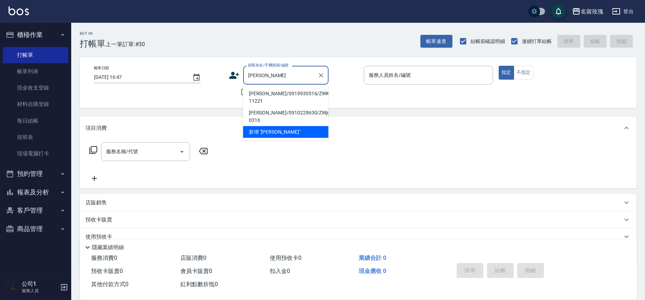
click at [266, 96] on li "[PERSON_NAME]/0919930516/ZWKE-11221" at bounding box center [285, 97] width 85 height 19
type input "[PERSON_NAME]/0919930516/ZWKE-11221"
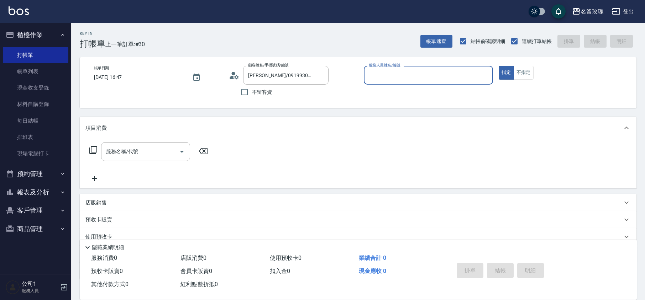
click at [237, 78] on icon at bounding box center [234, 75] width 11 height 11
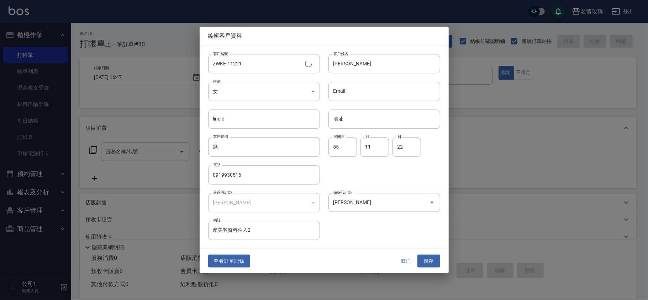
type input "VIVI-2"
click at [400, 261] on button "取消" at bounding box center [406, 261] width 23 height 13
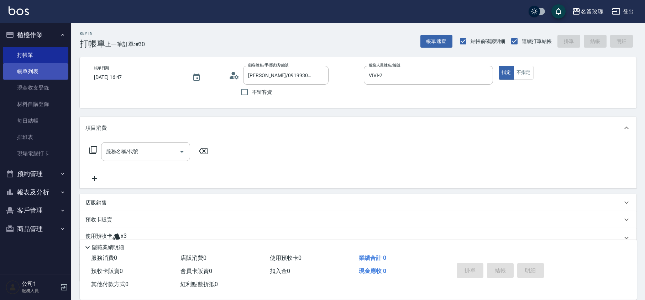
click at [35, 76] on link "帳單列表" at bounding box center [35, 71] width 65 height 16
click at [35, 74] on link "帳單列表" at bounding box center [35, 71] width 65 height 16
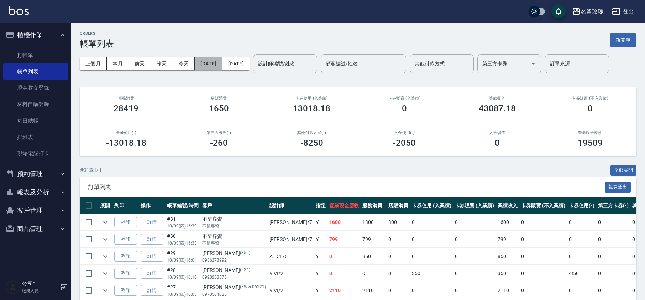
click at [206, 62] on button "[DATE]" at bounding box center [208, 63] width 27 height 13
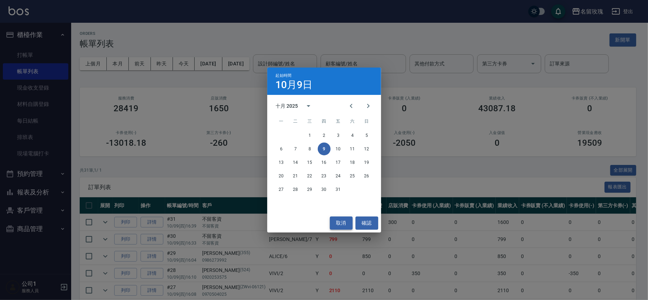
click at [340, 219] on button "取消" at bounding box center [341, 223] width 23 height 13
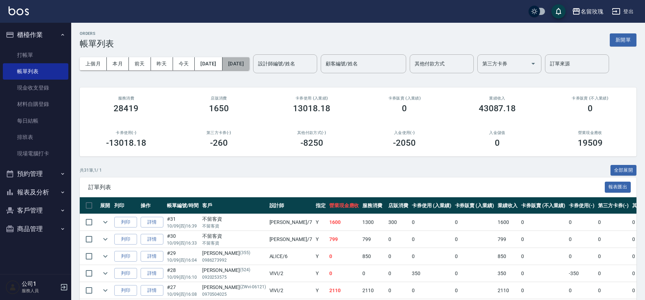
click at [249, 62] on button "[DATE]" at bounding box center [235, 63] width 27 height 13
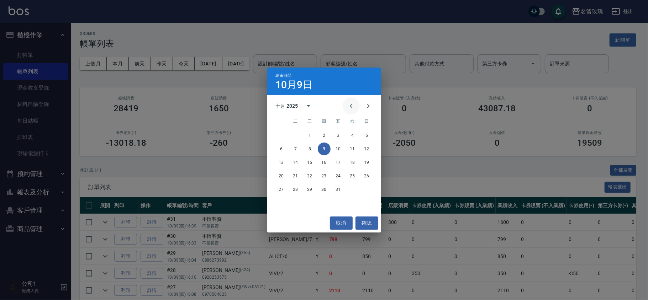
click at [350, 106] on icon "Previous month" at bounding box center [351, 106] width 2 height 4
click at [339, 163] on button "19" at bounding box center [338, 162] width 13 height 13
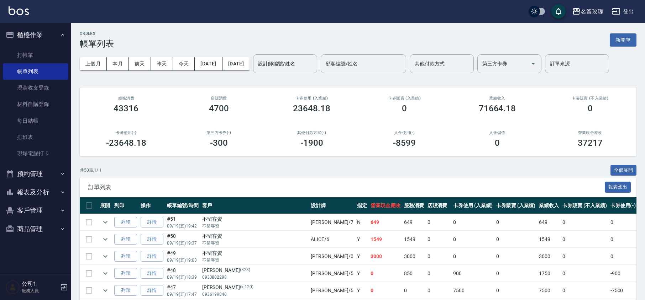
click at [314, 63] on input "設計師編號/姓名" at bounding box center [285, 64] width 58 height 12
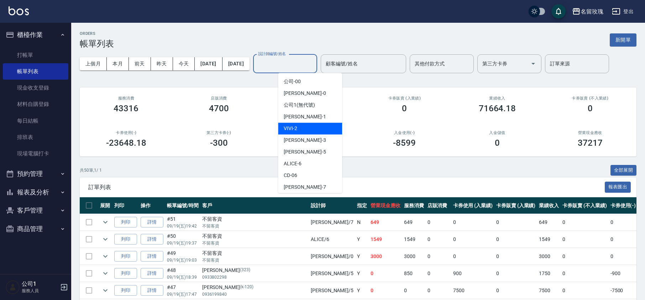
click at [295, 132] on span "VIVI -2" at bounding box center [291, 128] width 14 height 7
type input "VIVI-2"
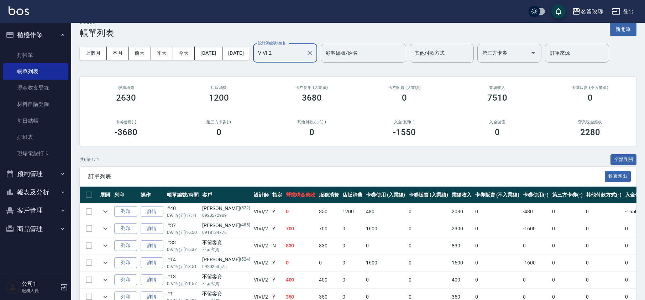
scroll to position [53, 0]
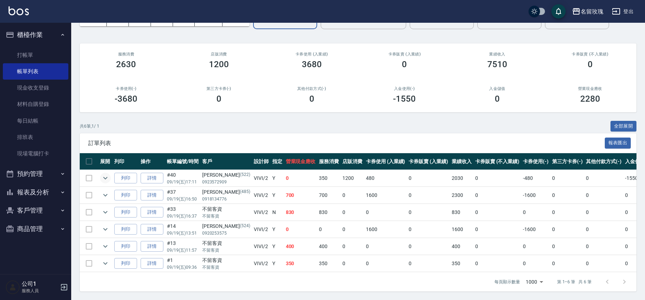
click at [109, 174] on icon "expand row" at bounding box center [105, 178] width 9 height 9
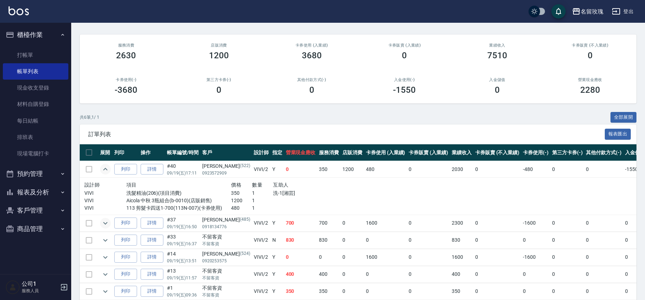
click at [109, 225] on icon "expand row" at bounding box center [105, 223] width 9 height 9
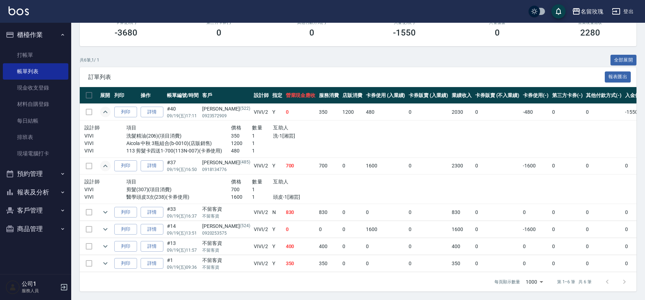
scroll to position [119, 0]
click at [101, 225] on icon "expand row" at bounding box center [105, 229] width 9 height 9
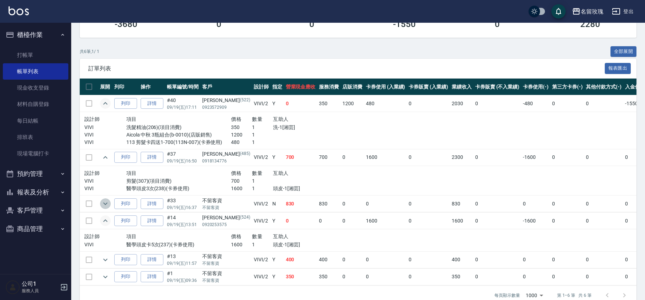
click at [103, 199] on button "expand row" at bounding box center [105, 204] width 11 height 11
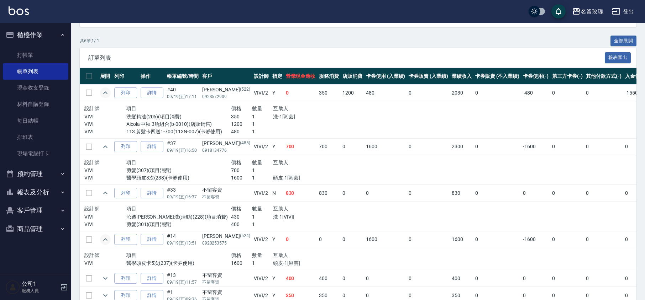
scroll to position [170, 0]
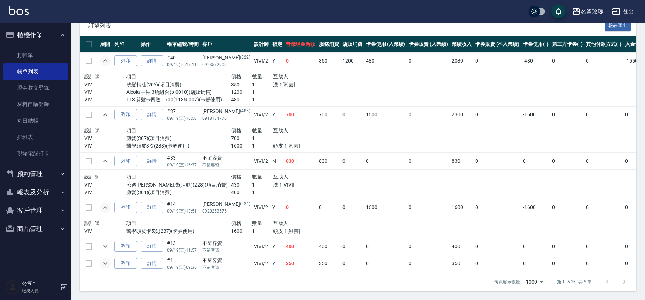
click at [104, 259] on icon "expand row" at bounding box center [105, 263] width 9 height 9
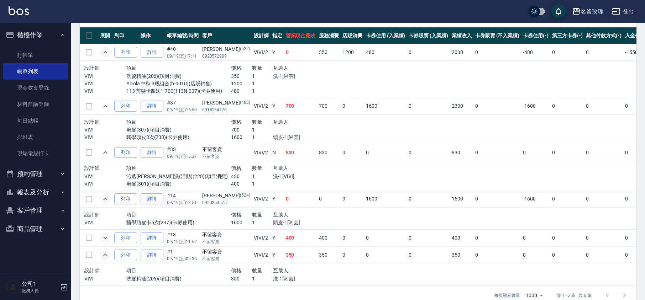
click at [108, 236] on icon "expand row" at bounding box center [105, 238] width 9 height 9
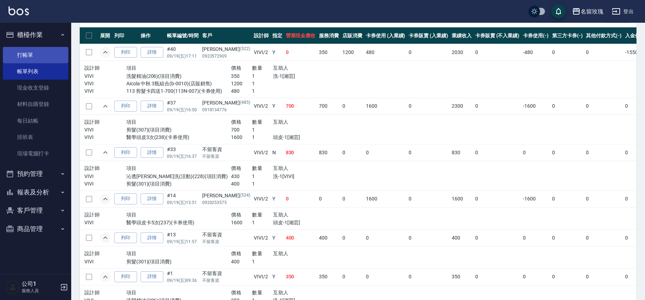
click at [17, 53] on link "打帳單" at bounding box center [35, 55] width 65 height 16
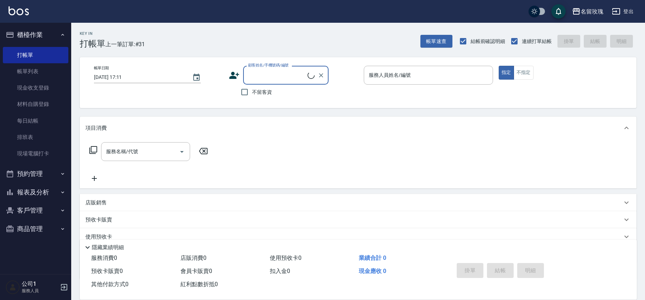
click at [257, 93] on span "不留客資" at bounding box center [262, 92] width 20 height 7
click at [252, 93] on input "不留客資" at bounding box center [244, 92] width 15 height 15
checkbox input "true"
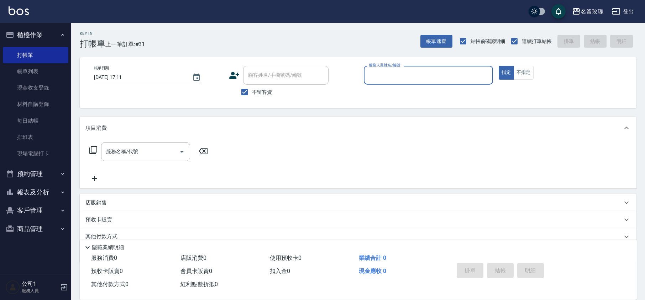
click at [367, 77] on div "服務人員姓名/編號" at bounding box center [428, 75] width 129 height 19
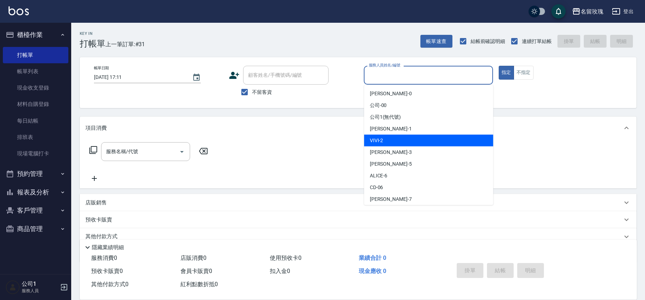
click at [376, 140] on span "VIVI -2" at bounding box center [377, 140] width 14 height 7
type input "VIVI-2"
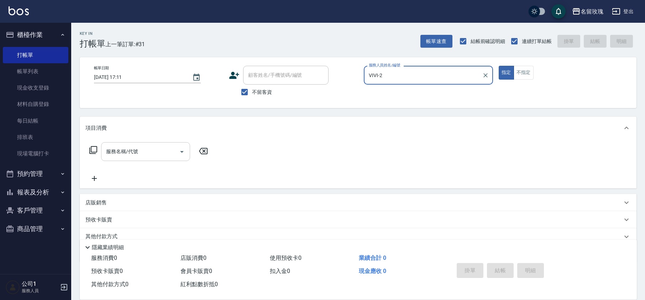
click at [141, 148] on input "服務名稱/代號" at bounding box center [140, 152] width 72 height 12
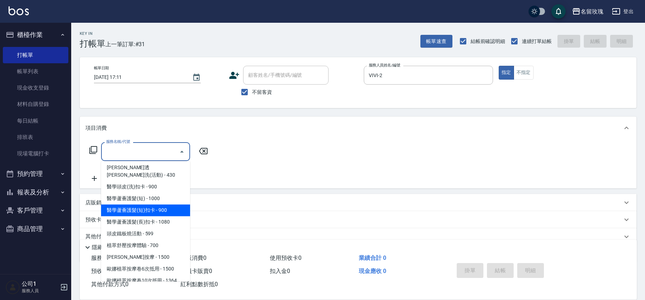
scroll to position [237, 0]
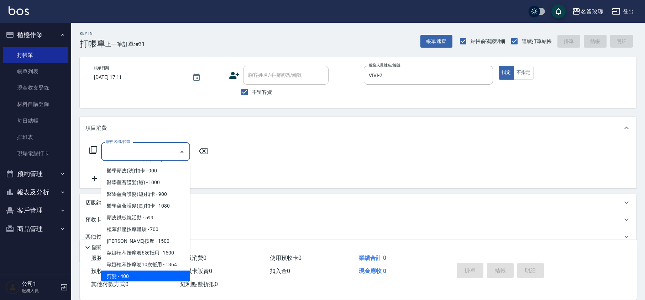
click at [137, 271] on span "剪髮 - 400" at bounding box center [145, 277] width 89 height 12
type input "剪髮(301)"
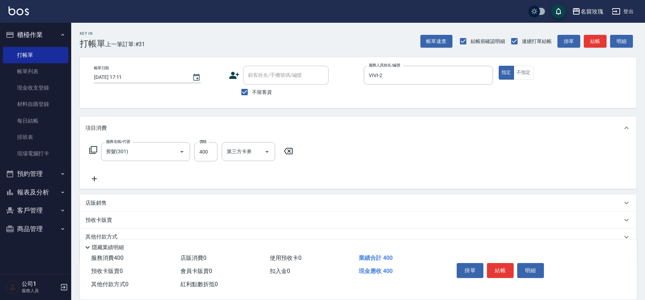
click at [360, 161] on div "服務名稱/代號 剪髮(301) 服務名稱/代號 價格 400 價格 第三方卡券 第三方卡券" at bounding box center [358, 164] width 557 height 49
click at [502, 270] on button "結帳" at bounding box center [500, 270] width 27 height 15
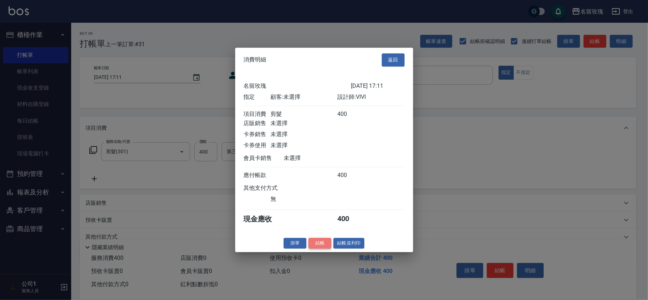
click at [314, 244] on button "結帳" at bounding box center [320, 243] width 23 height 11
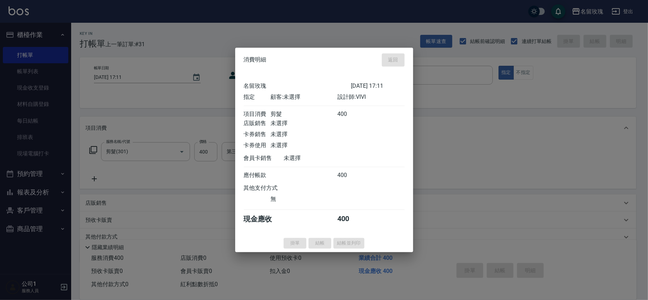
type input "[DATE] 17:12"
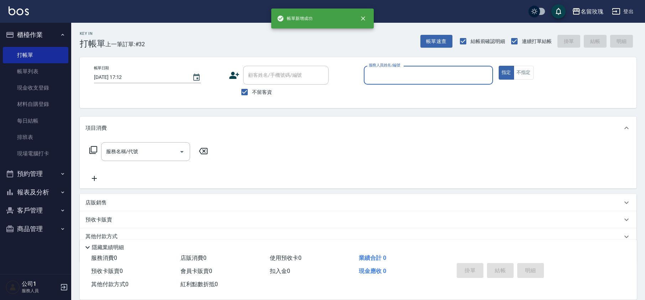
click at [264, 90] on span "不留客資" at bounding box center [262, 92] width 20 height 7
click at [252, 90] on input "不留客資" at bounding box center [244, 92] width 15 height 15
checkbox input "false"
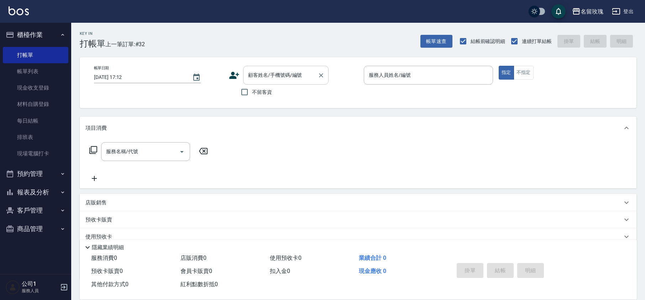
click at [273, 66] on div "顧客姓名/手機號碼/編號" at bounding box center [285, 75] width 85 height 19
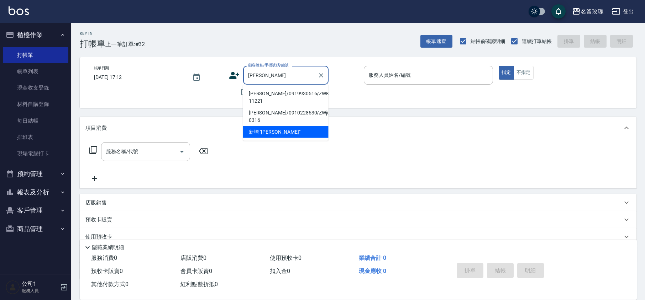
click at [278, 90] on li "[PERSON_NAME]/0919930516/ZWKE-11221" at bounding box center [285, 97] width 85 height 19
type input "[PERSON_NAME]/0919930516/ZWKE-11221"
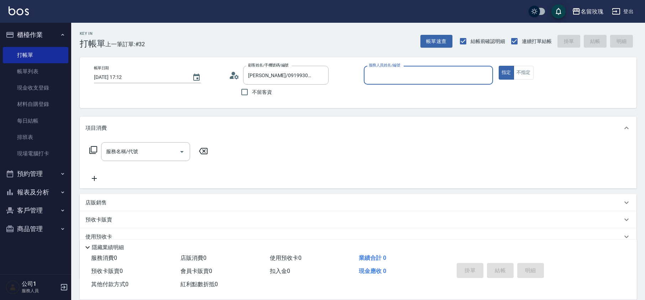
type input "VIVI-2"
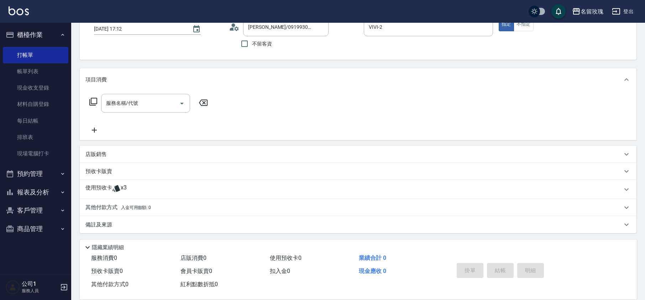
click at [132, 188] on div "使用預收卡 x3" at bounding box center [353, 189] width 537 height 11
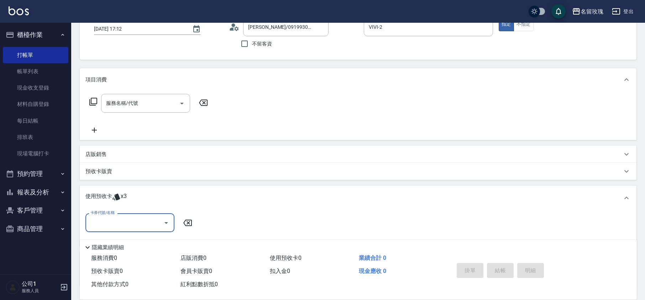
scroll to position [0, 0]
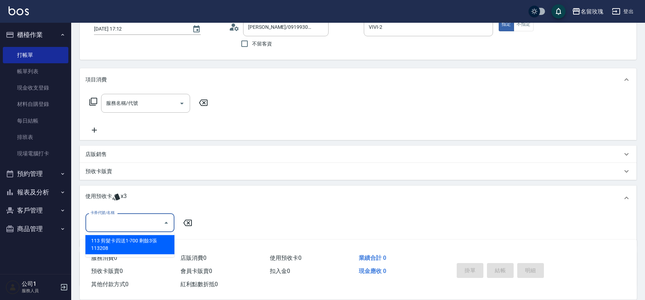
click at [124, 219] on input "卡券代號/名稱" at bounding box center [125, 223] width 72 height 12
click at [126, 246] on div "113 剪髮卡四送1-700 剩餘3張 113208" at bounding box center [129, 244] width 89 height 19
type input "113 剪髮卡四送1-700 113208"
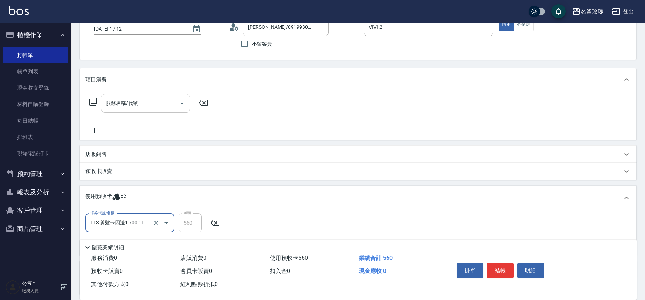
click at [128, 105] on input "服務名稱/代號" at bounding box center [140, 103] width 72 height 12
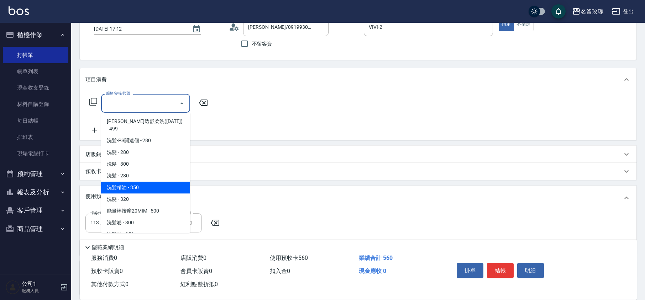
click at [145, 182] on span "洗髮精油 - 350" at bounding box center [145, 188] width 89 height 12
type input "洗髮精油(206)"
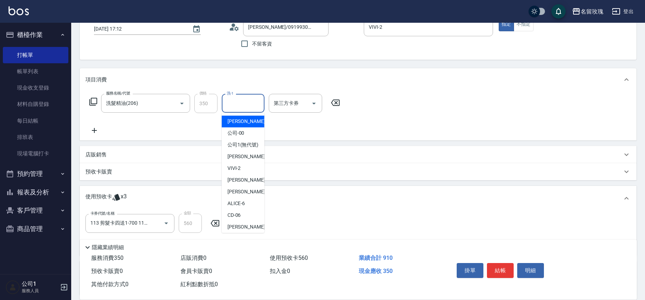
click at [234, 100] on div "洗-1 洗-1" at bounding box center [243, 103] width 43 height 19
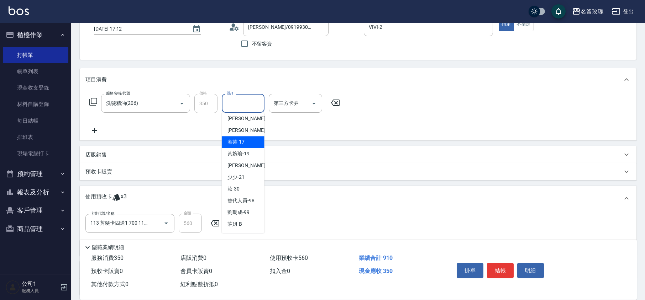
click at [243, 142] on span "湘芸 -17" at bounding box center [235, 141] width 17 height 7
type input "湘芸-17"
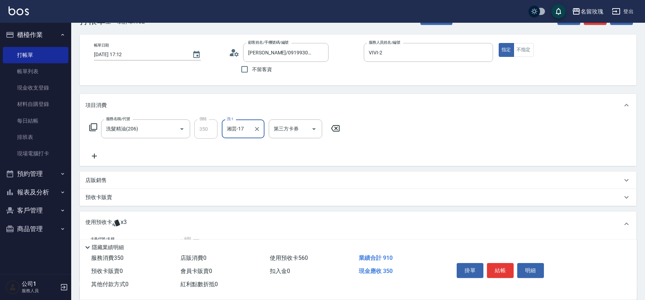
scroll to position [0, 0]
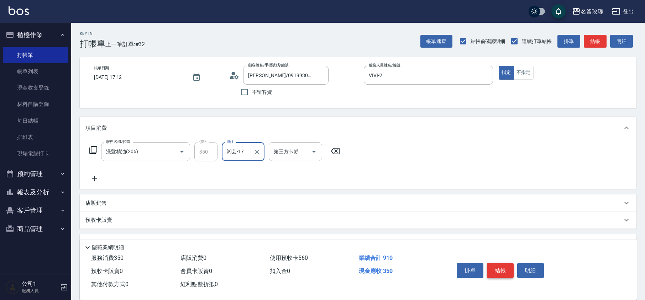
click at [490, 267] on button "結帳" at bounding box center [500, 270] width 27 height 15
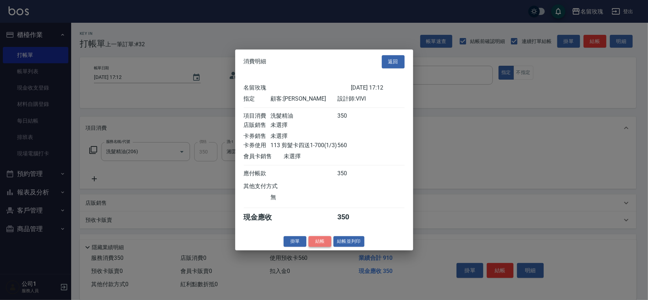
click at [320, 247] on button "結帳" at bounding box center [320, 241] width 23 height 11
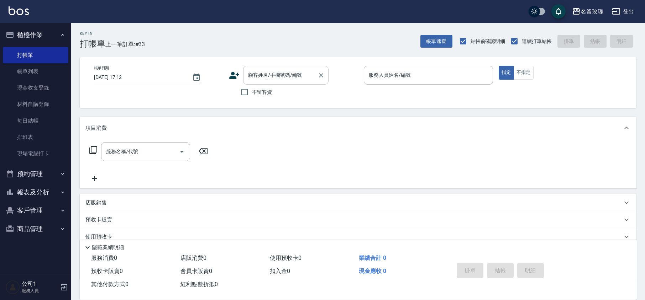
click at [262, 71] on div "顧客姓名/手機號碼/編號 顧客姓名/手機號碼/編號" at bounding box center [285, 75] width 85 height 19
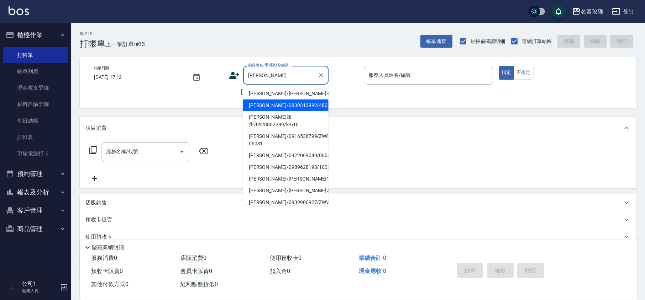
click at [284, 102] on li "[PERSON_NAME]/0939313992/480" at bounding box center [285, 106] width 85 height 12
type input "[PERSON_NAME]/0939313992/480"
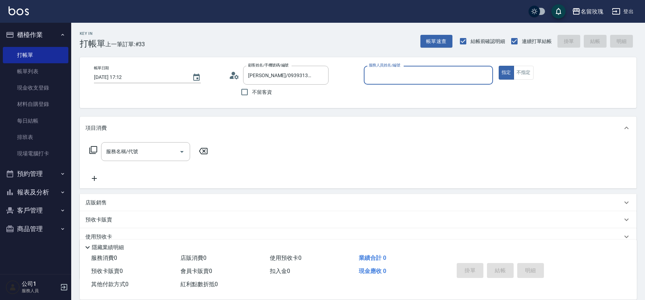
type input "VIVI-2"
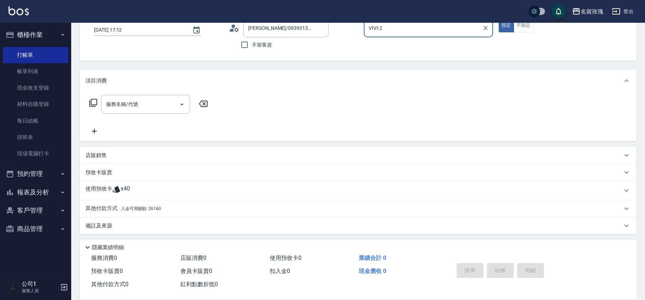
scroll to position [48, 0]
click at [124, 191] on span "x40" at bounding box center [125, 189] width 9 height 11
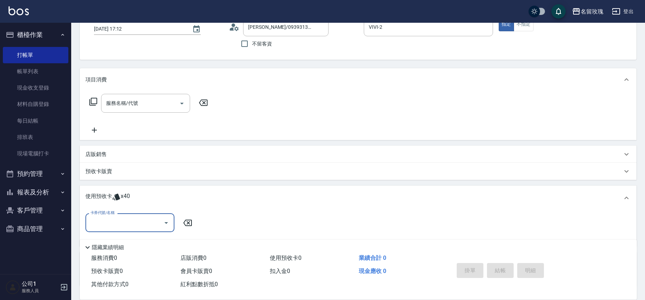
scroll to position [0, 0]
click at [120, 216] on div "卡券代號/名稱" at bounding box center [129, 223] width 89 height 19
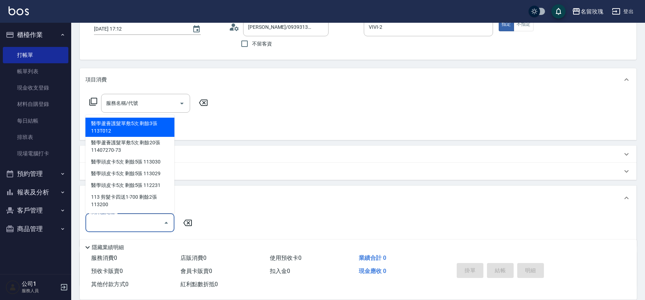
click at [122, 214] on div "卡券代號/名稱" at bounding box center [129, 223] width 89 height 19
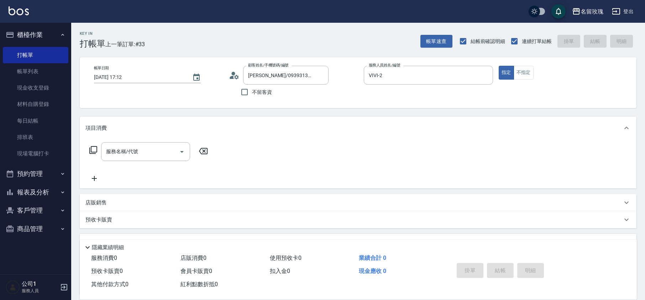
click at [234, 76] on icon at bounding box center [234, 75] width 11 height 11
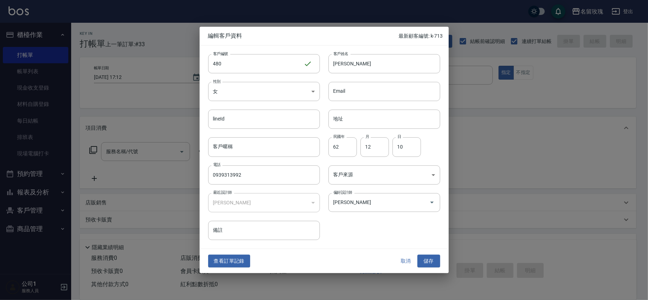
click at [392, 262] on div "查看訂單記錄 取消 儲存" at bounding box center [324, 261] width 249 height 25
click at [406, 262] on button "取消" at bounding box center [406, 261] width 23 height 13
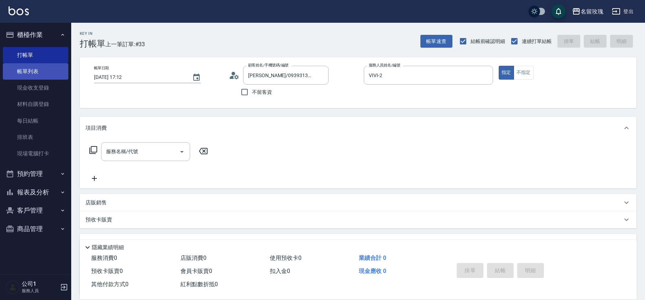
click at [40, 73] on link "帳單列表" at bounding box center [35, 71] width 65 height 16
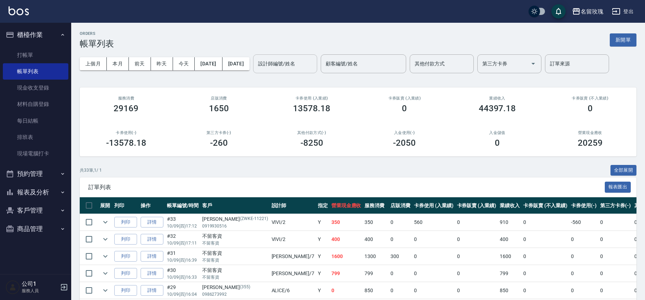
click at [314, 63] on input "設計師編號/姓名" at bounding box center [285, 64] width 58 height 12
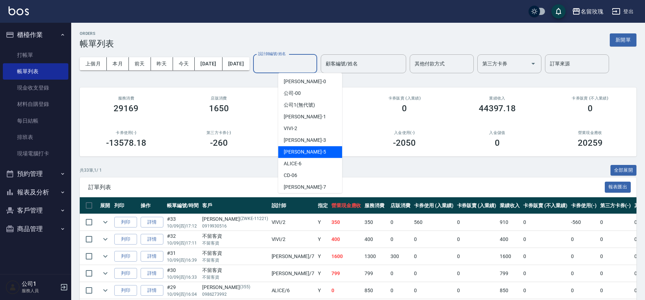
click at [305, 148] on div "KELLY -5" at bounding box center [310, 152] width 64 height 12
type input "[PERSON_NAME]-5"
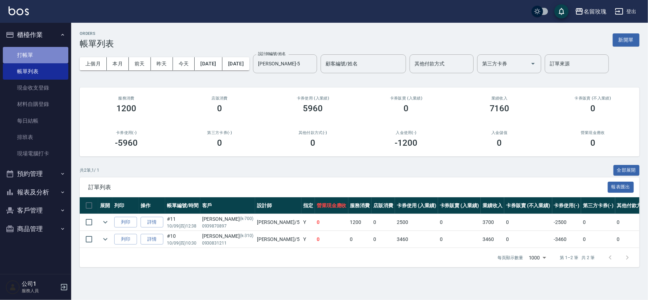
click at [35, 57] on link "打帳單" at bounding box center [35, 55] width 65 height 16
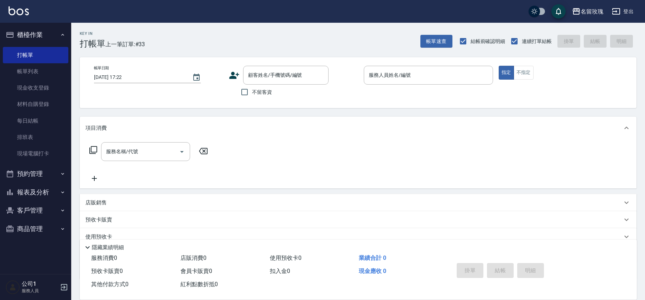
click at [197, 42] on div "Key In 打帳單 上一筆訂單:#33 帳單速查 結帳前確認明細 連續打單結帳 掛單 結帳 明細" at bounding box center [353, 36] width 565 height 26
